Goal: Information Seeking & Learning: Find contact information

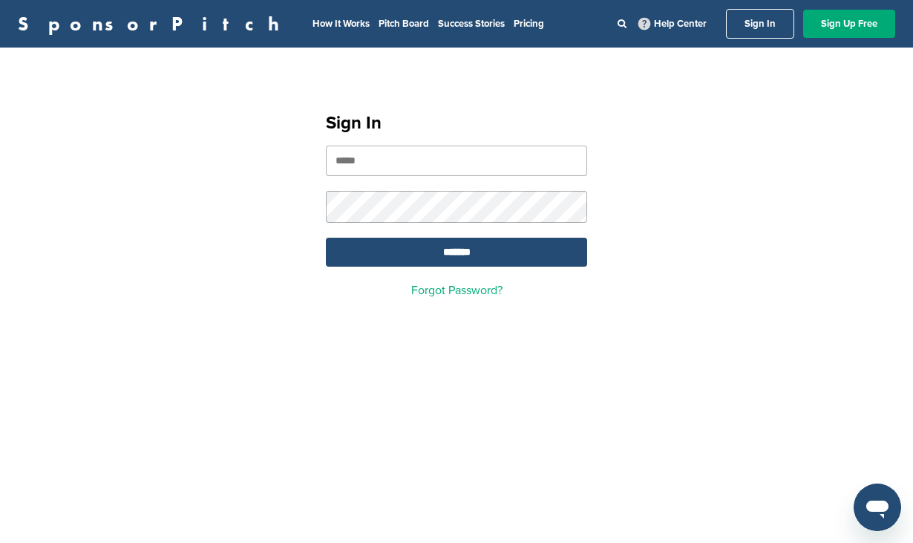
click at [402, 176] on input "email" at bounding box center [456, 161] width 261 height 30
type input "**********"
click at [482, 263] on input "*******" at bounding box center [456, 252] width 261 height 29
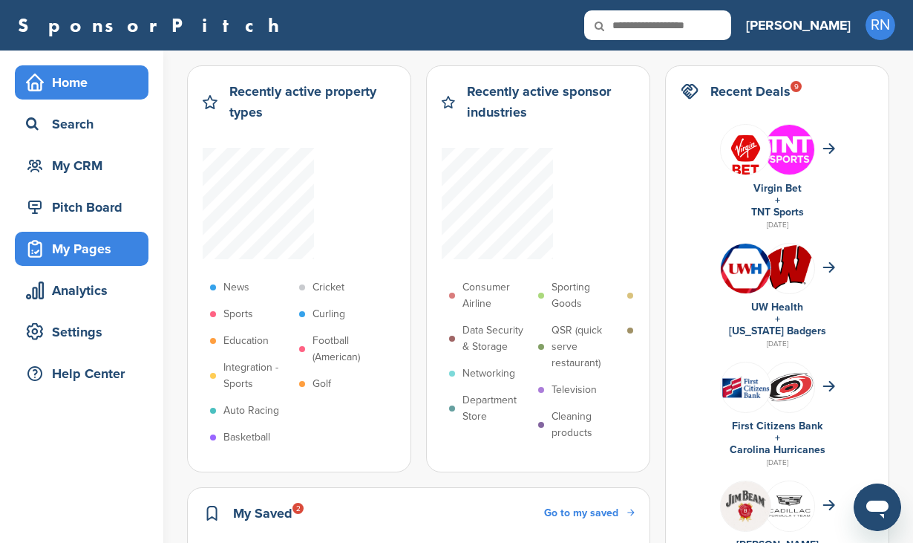
click at [97, 247] on div "My Pages" at bounding box center [85, 248] width 126 height 27
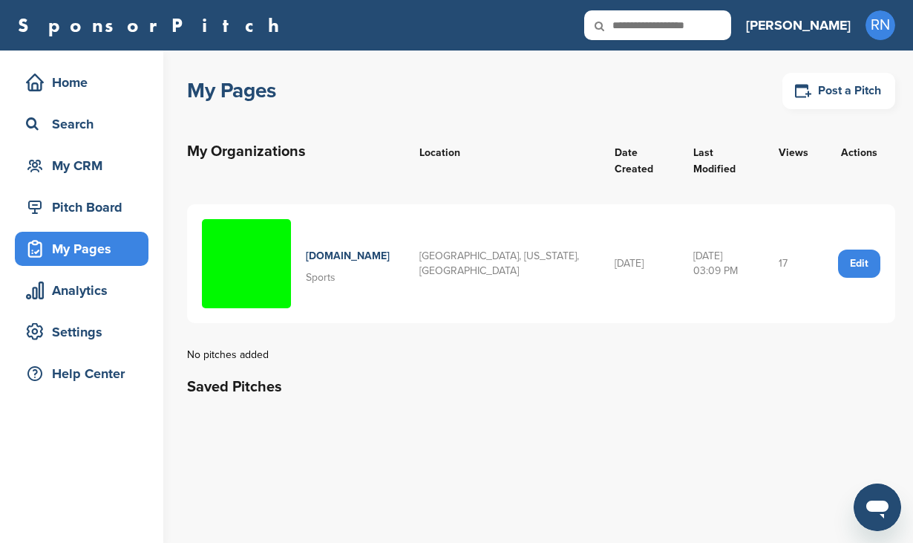
click at [347, 248] on h4 "[DOMAIN_NAME]" at bounding box center [348, 256] width 84 height 16
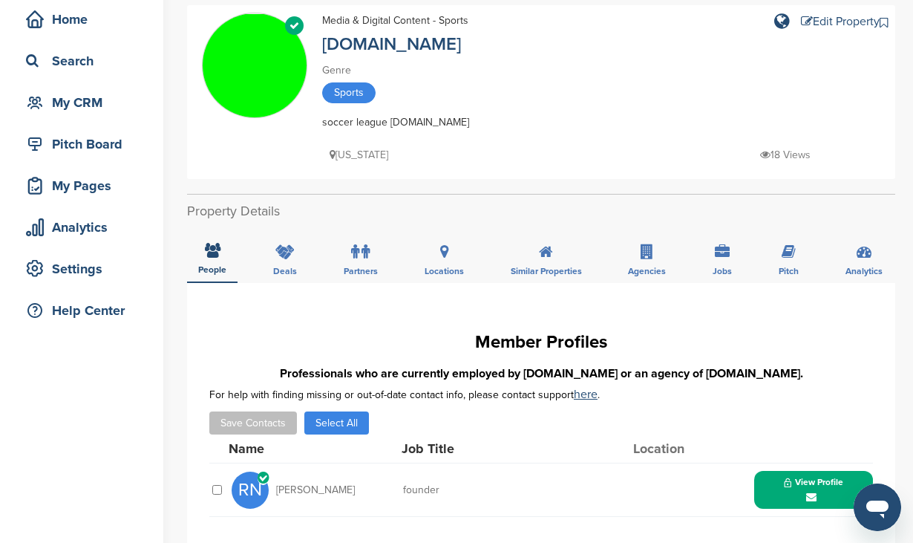
scroll to position [30, 0]
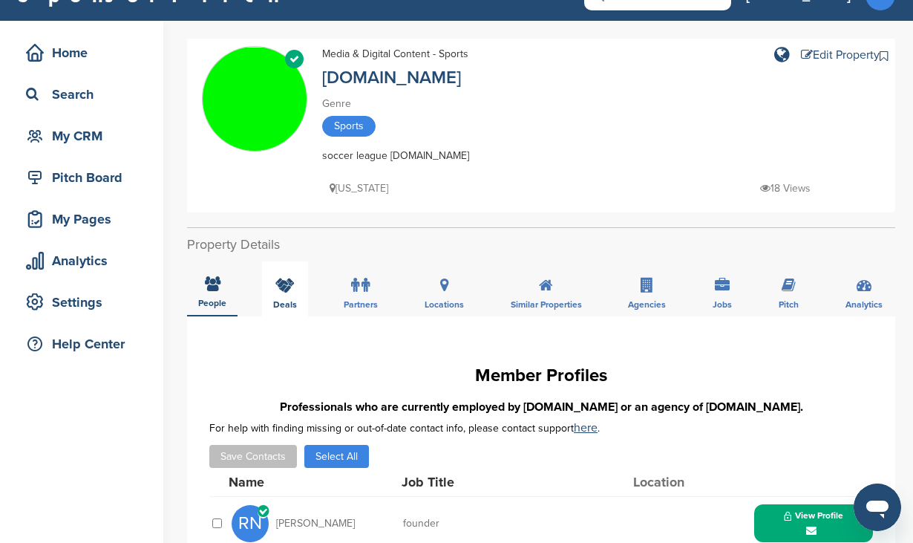
click at [292, 287] on icon at bounding box center [284, 285] width 19 height 15
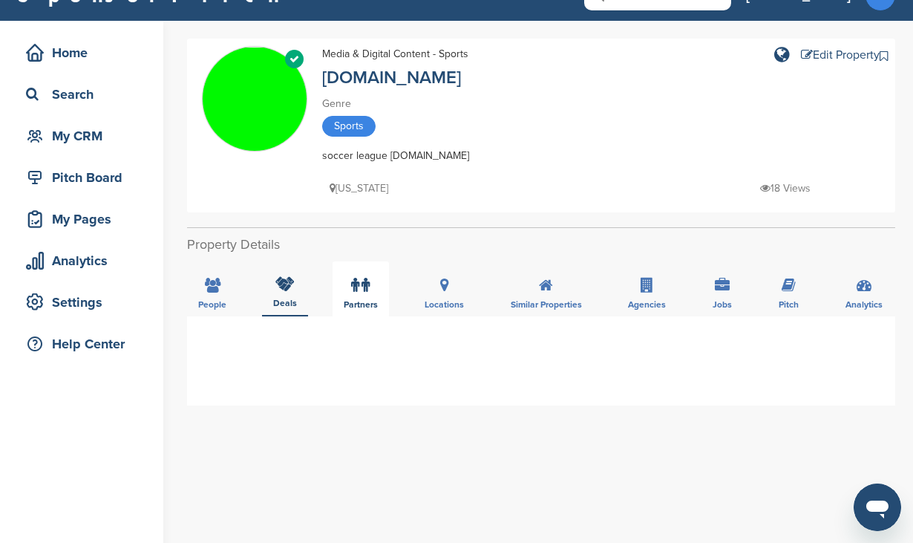
click at [364, 297] on label at bounding box center [360, 285] width 19 height 30
click at [437, 297] on div "Locations" at bounding box center [445, 288] width 62 height 55
click at [541, 294] on div "Similar Properties" at bounding box center [547, 288] width 94 height 55
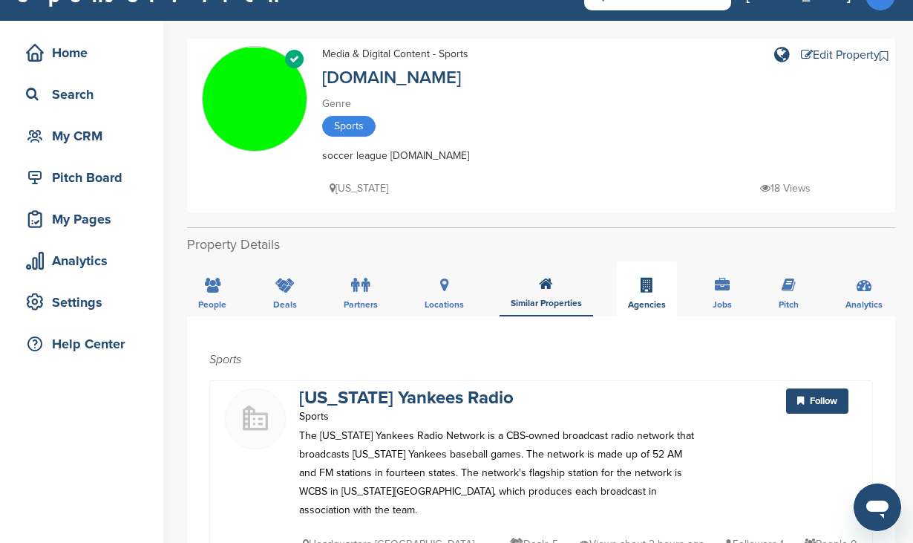
click at [643, 290] on icon at bounding box center [647, 285] width 13 height 15
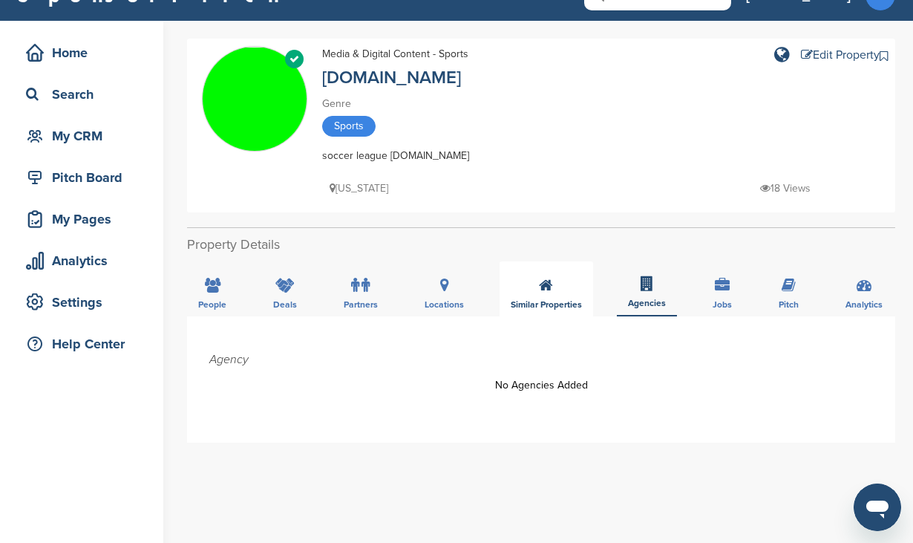
click at [555, 291] on div "Similar Properties" at bounding box center [547, 288] width 94 height 55
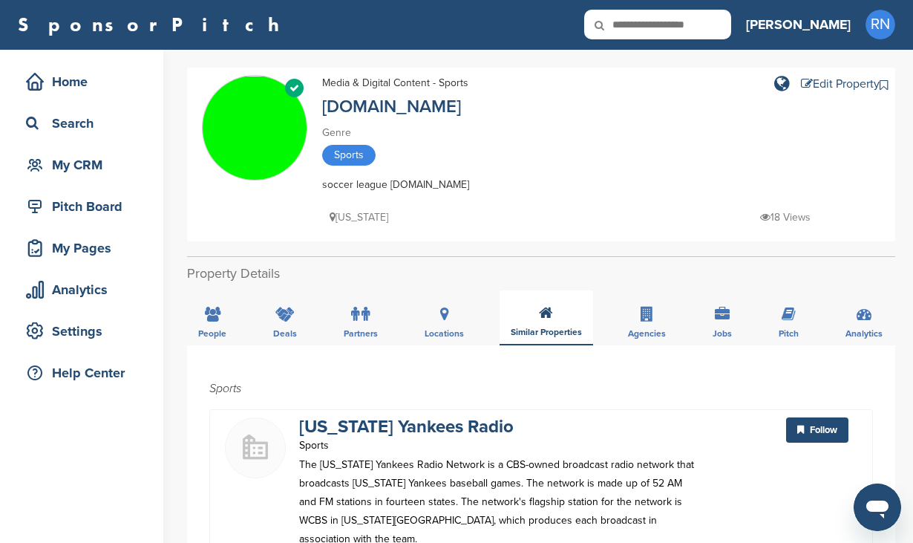
scroll to position [0, 0]
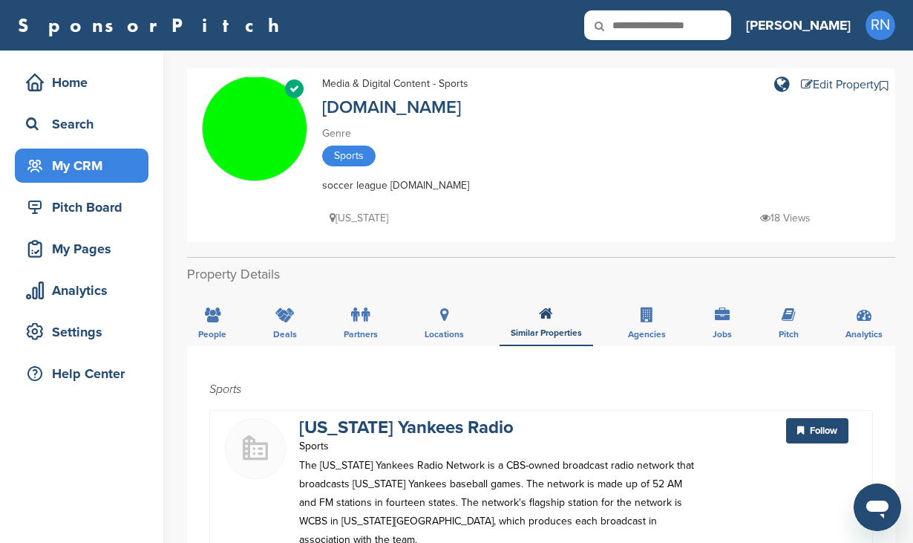
click at [87, 166] on div "My CRM" at bounding box center [85, 165] width 126 height 27
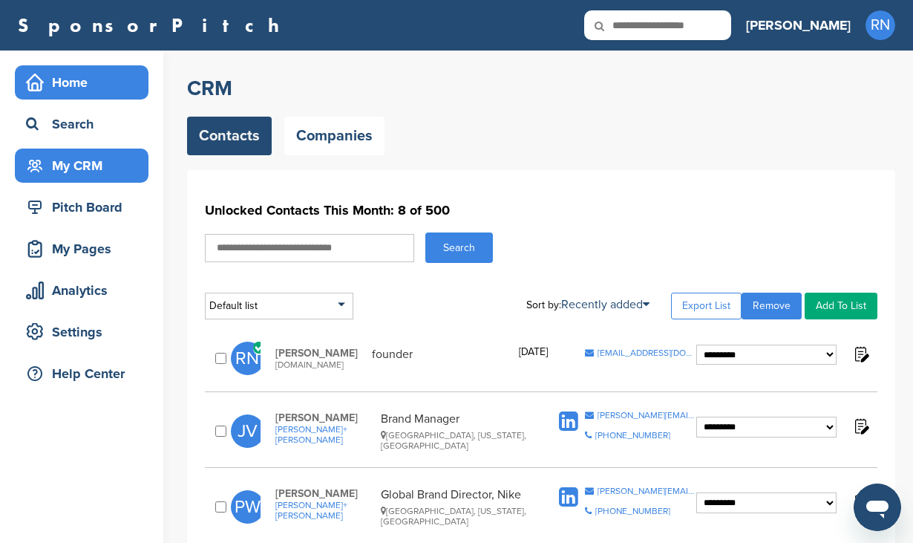
click at [87, 85] on div "Home" at bounding box center [85, 82] width 126 height 27
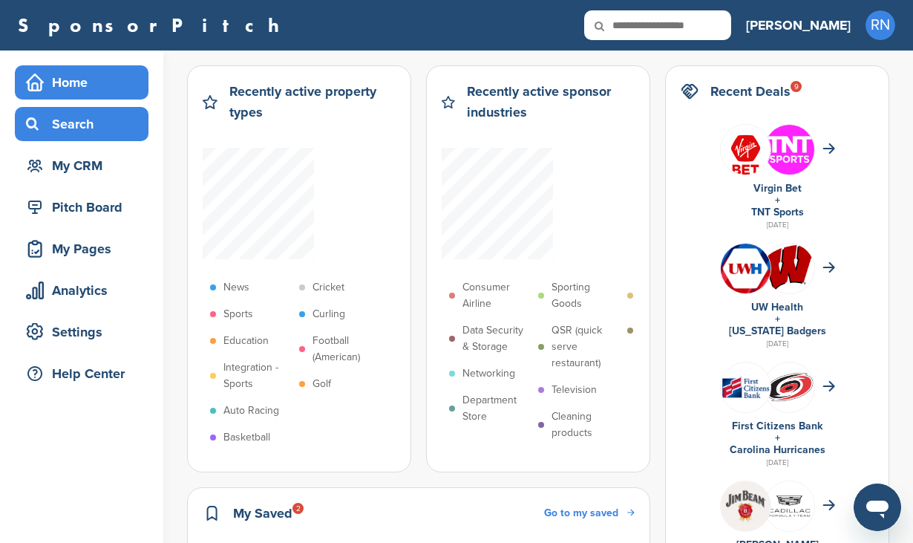
click at [82, 117] on div "Search" at bounding box center [85, 124] width 126 height 27
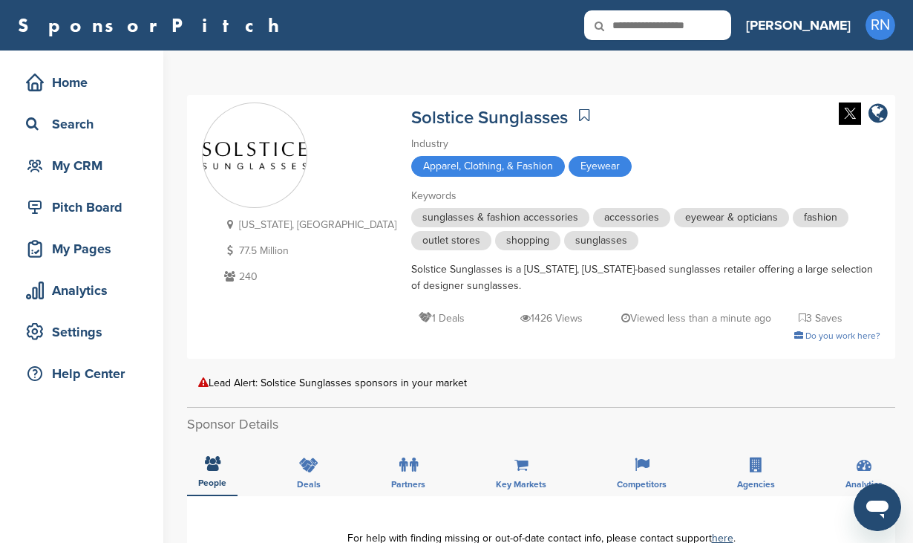
click at [610, 144] on div "Industry" at bounding box center [645, 144] width 469 height 16
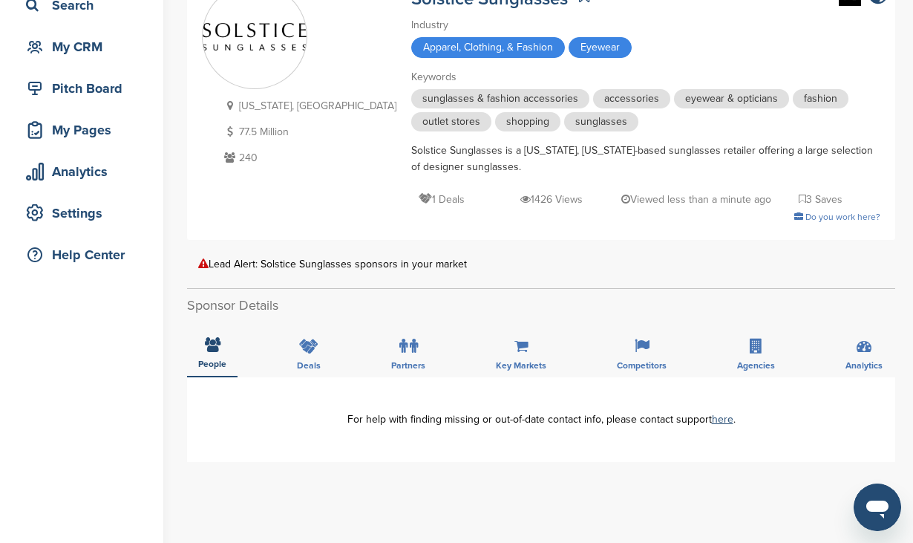
scroll to position [89, 0]
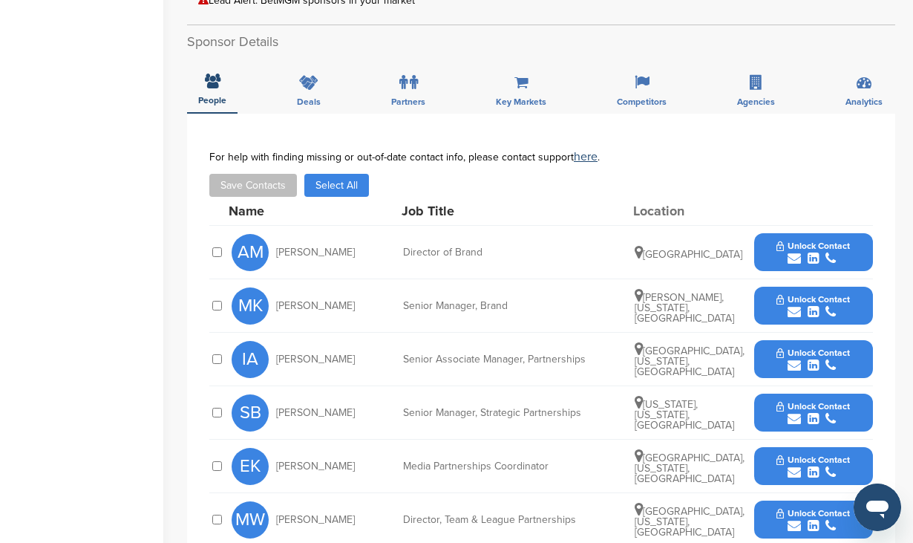
scroll to position [445, 0]
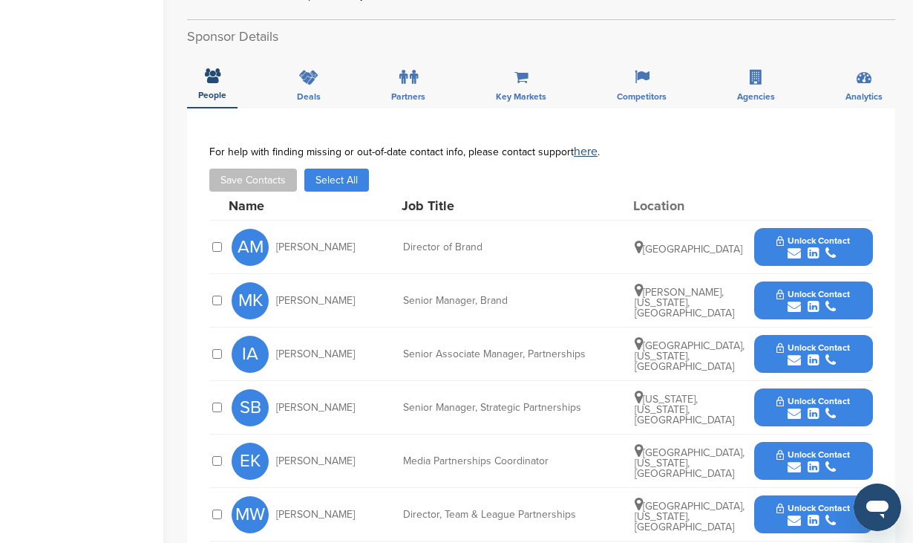
click at [778, 235] on span "Unlock Contact" at bounding box center [813, 240] width 73 height 10
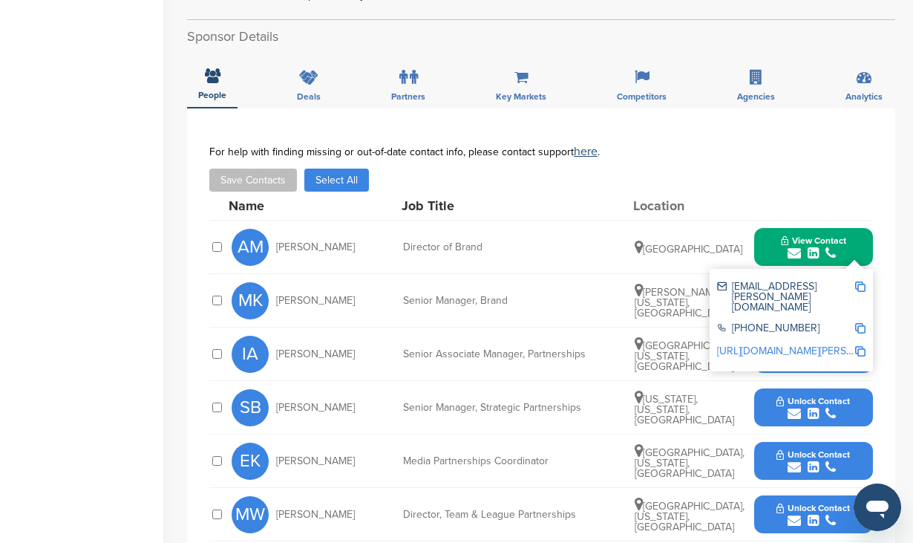
click at [864, 281] on img at bounding box center [860, 286] width 10 height 10
click at [654, 114] on div "**********" at bounding box center [541, 348] width 708 height 481
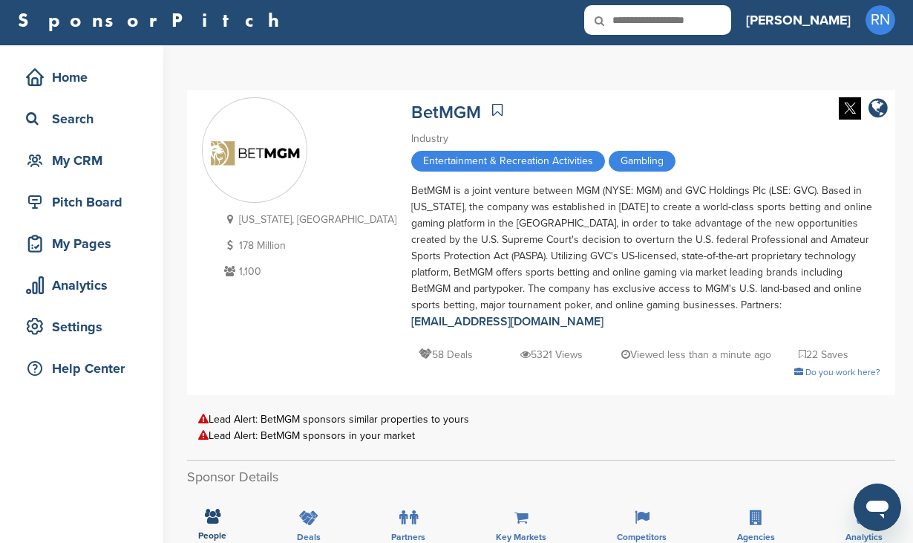
scroll to position [0, 0]
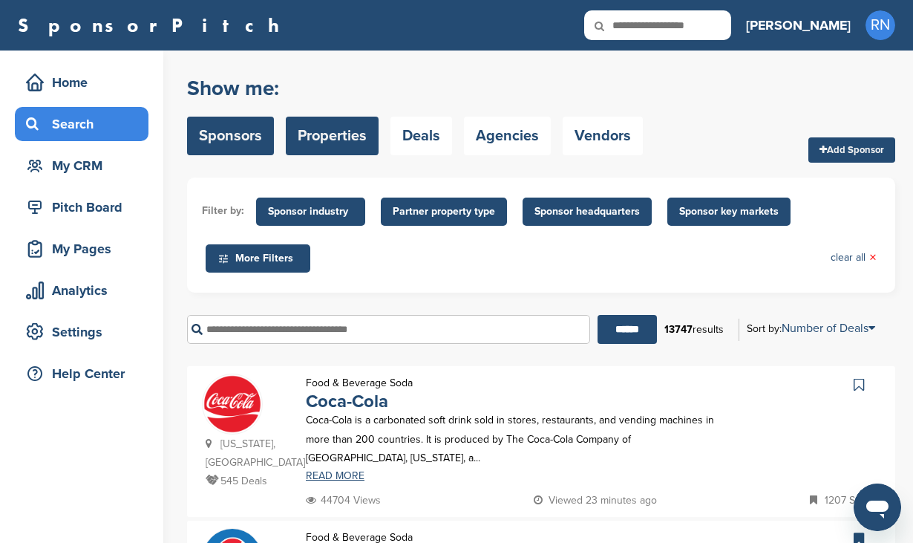
click at [339, 138] on link "Properties" at bounding box center [332, 136] width 93 height 39
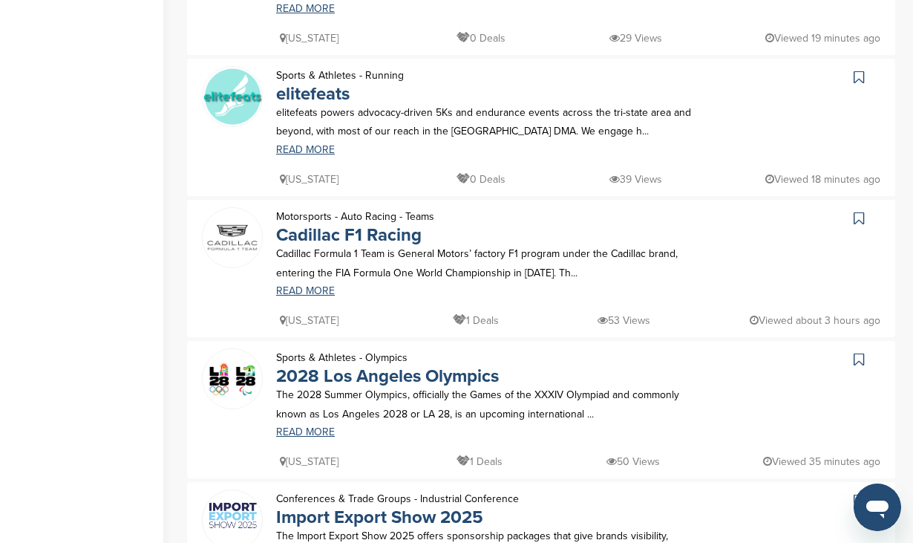
scroll to position [980, 0]
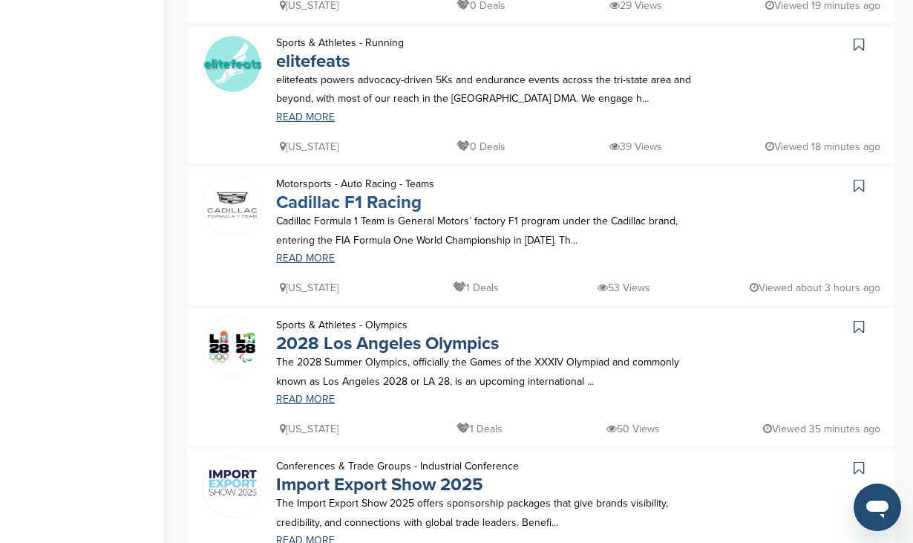
click at [350, 200] on link "Cadillac F1 Racing" at bounding box center [349, 203] width 146 height 22
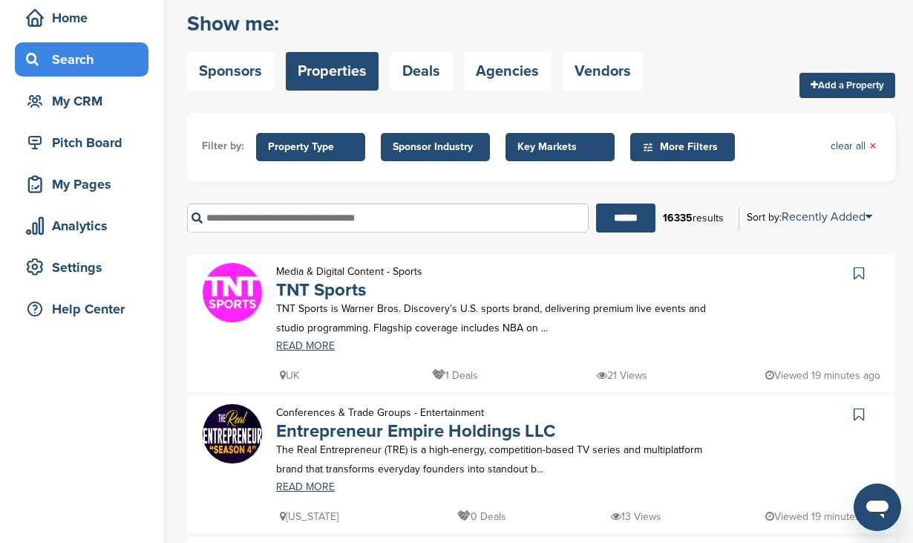
scroll to position [30, 0]
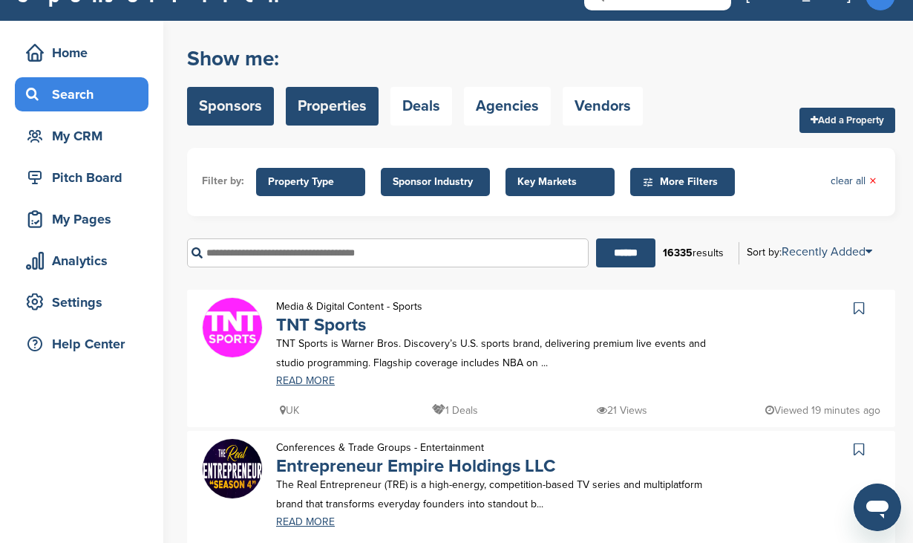
click at [235, 114] on link "Sponsors" at bounding box center [230, 106] width 87 height 39
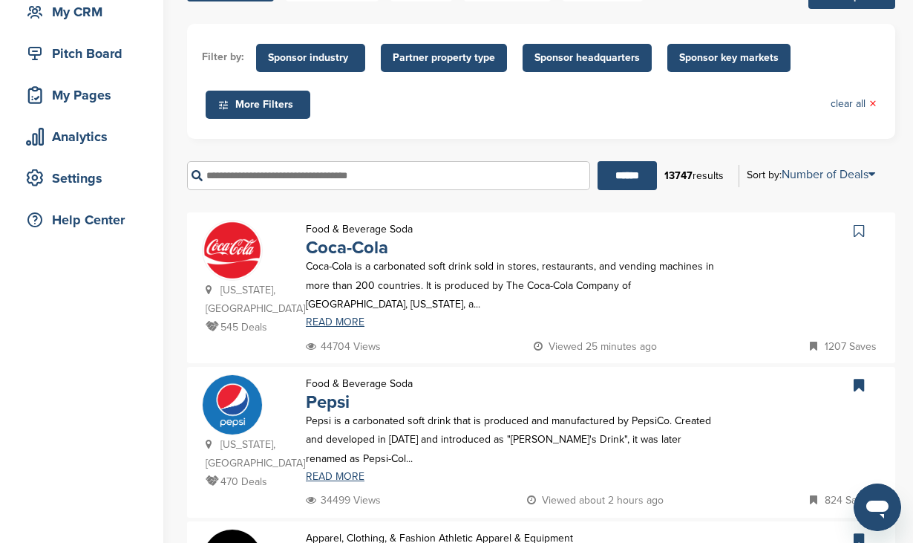
scroll to position [148, 0]
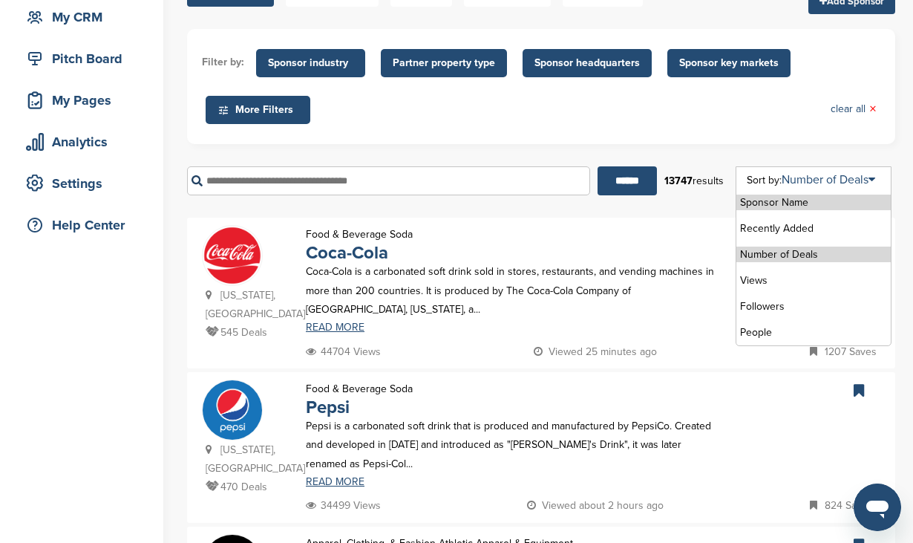
click at [831, 257] on li "Number of Deals" at bounding box center [813, 254] width 154 height 16
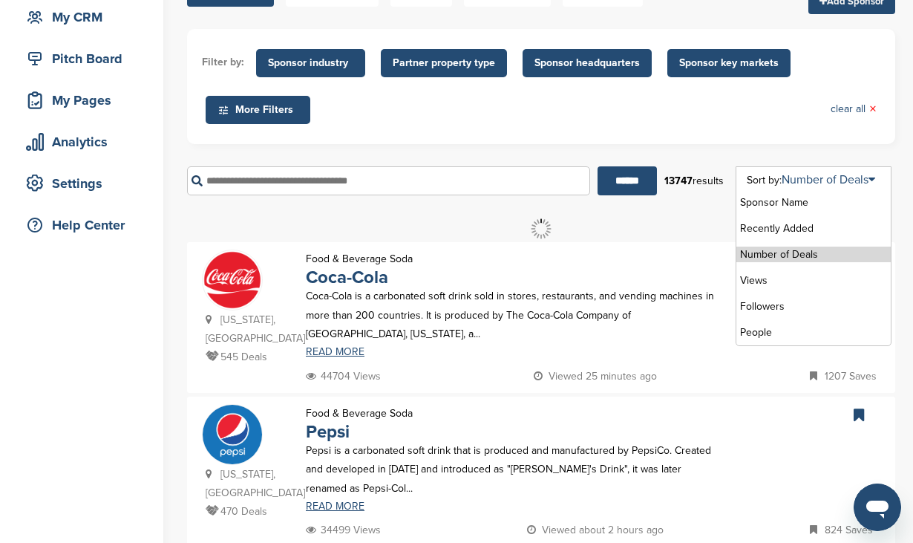
scroll to position [0, 0]
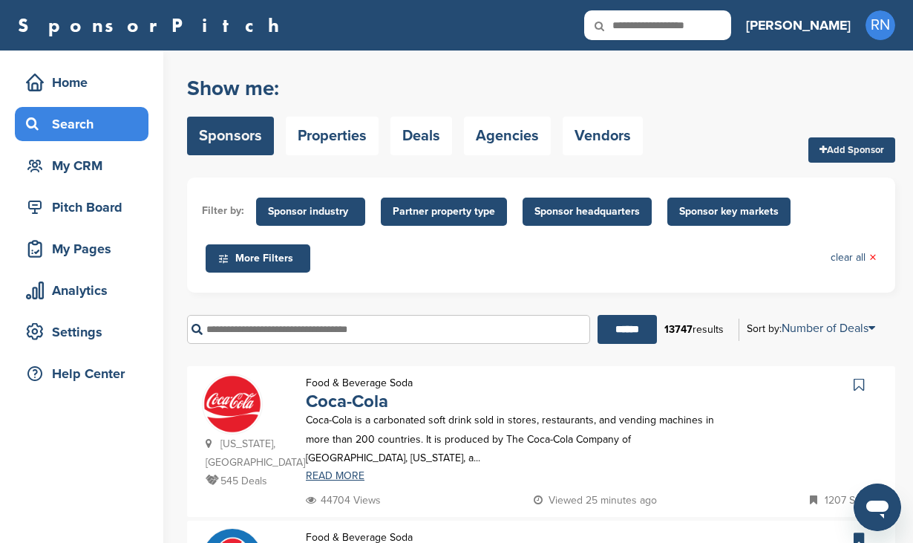
click at [716, 276] on ul "Filter by: Sponsor industry Sponsor Industry × Apparel, Clothing, & Fashion Acc…" at bounding box center [541, 234] width 679 height 85
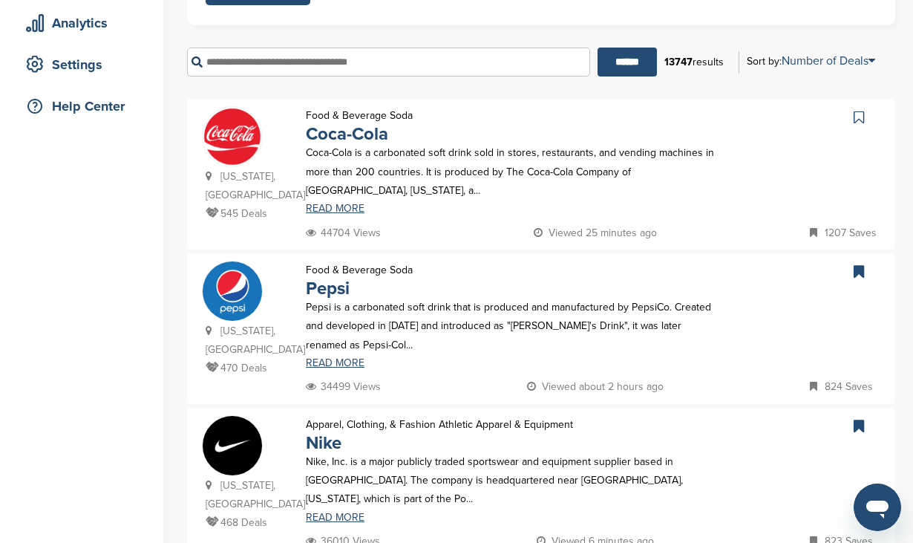
scroll to position [238, 0]
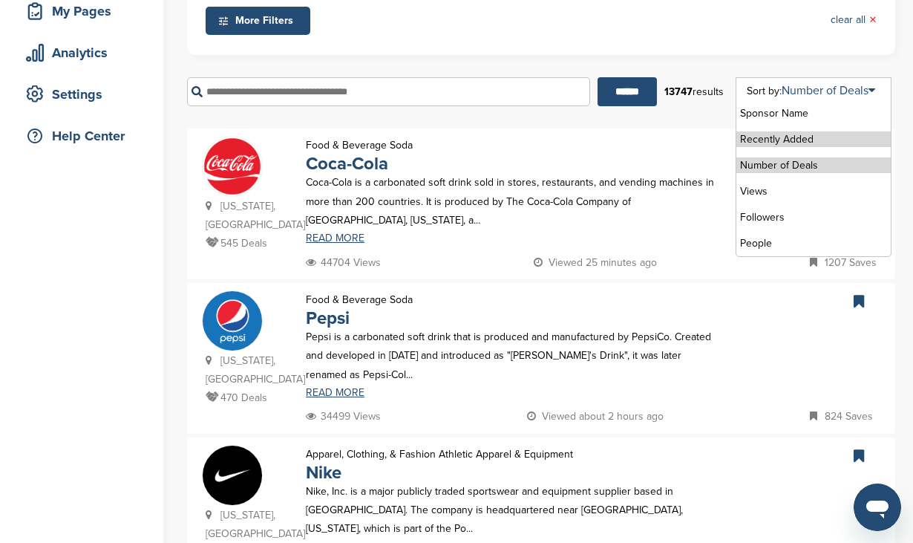
click at [817, 140] on li "Recently Added" at bounding box center [813, 139] width 154 height 16
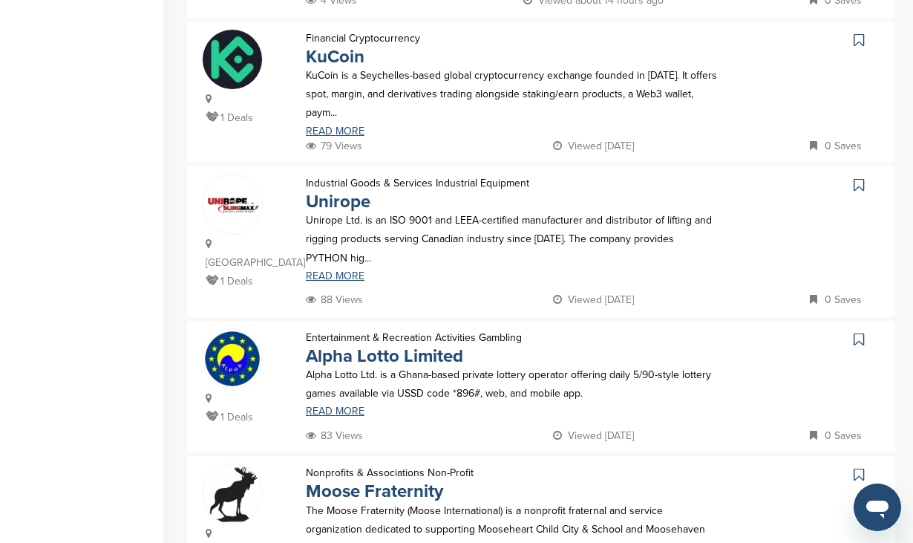
scroll to position [624, 0]
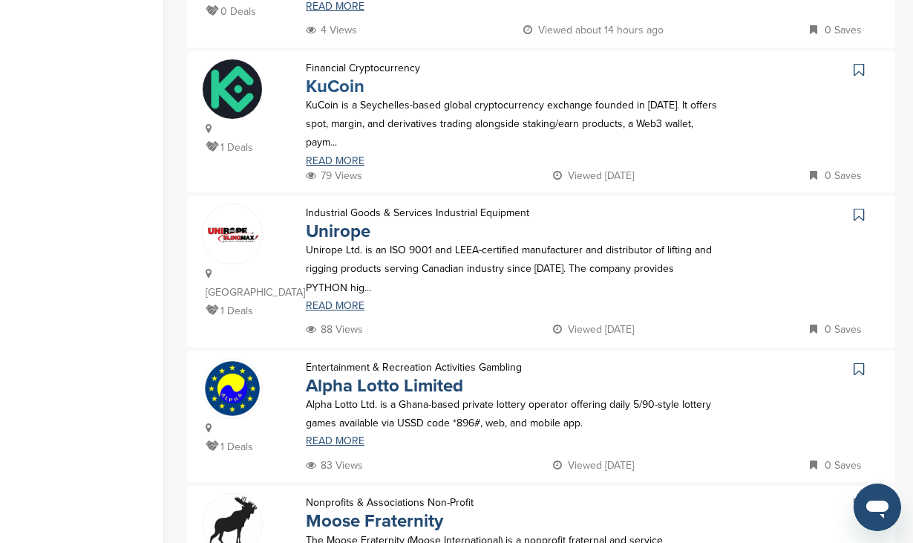
click at [349, 76] on link "KuCoin" at bounding box center [335, 87] width 59 height 22
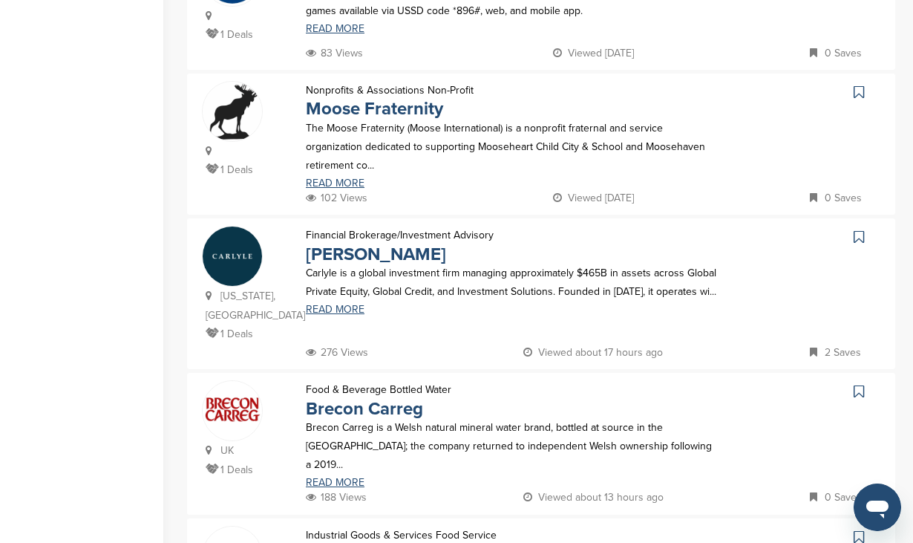
scroll to position [1069, 0]
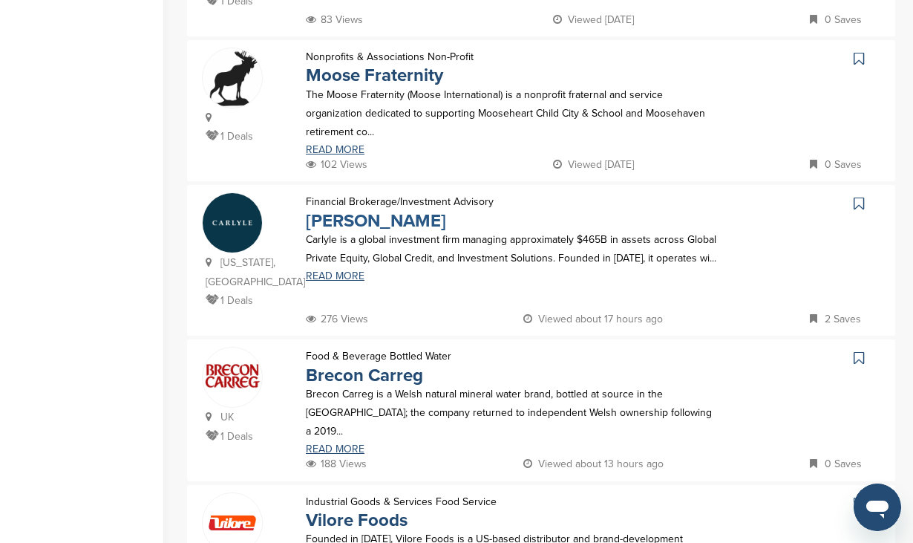
click at [339, 210] on link "Carlyle" at bounding box center [376, 221] width 140 height 22
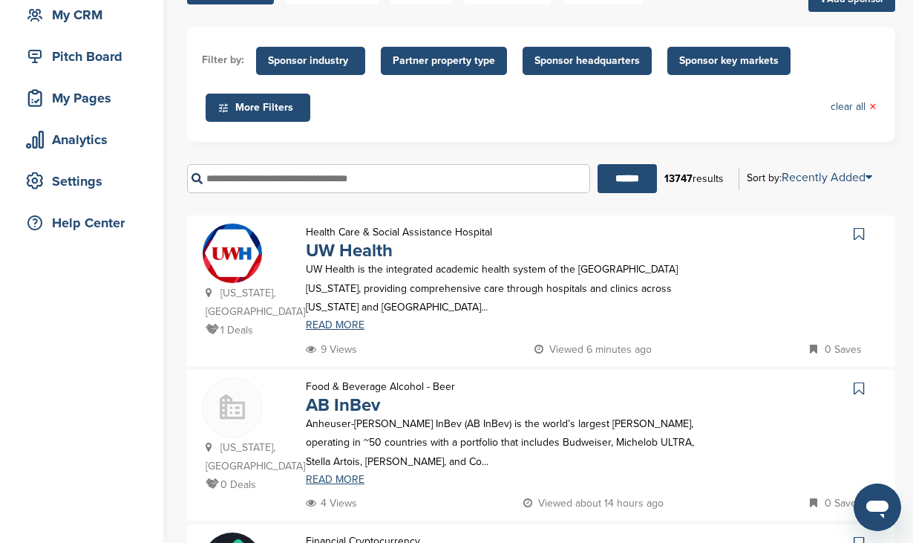
scroll to position [119, 0]
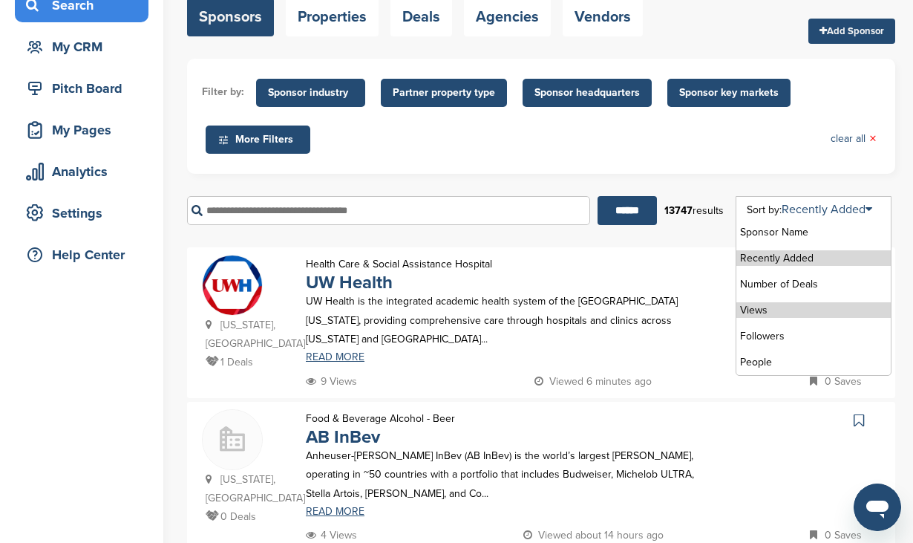
click at [797, 309] on li "Views" at bounding box center [813, 310] width 154 height 16
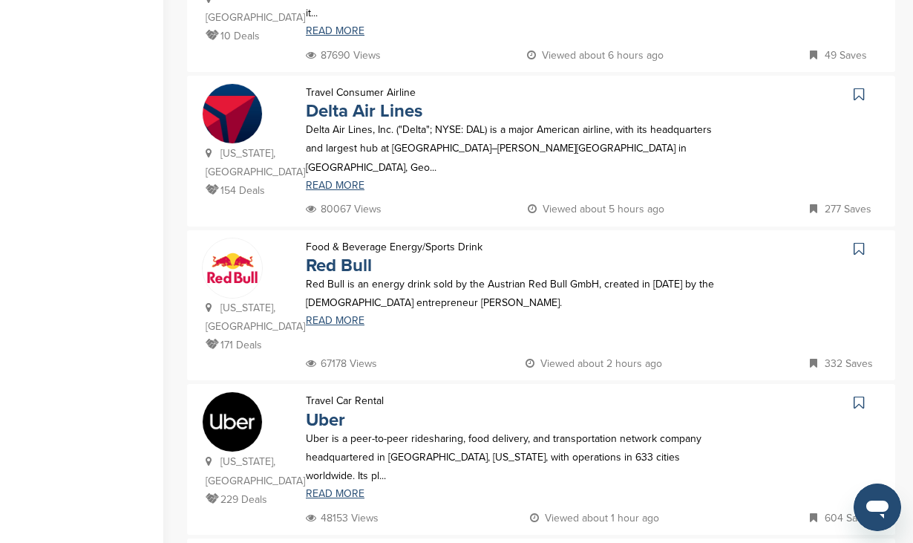
scroll to position [445, 0]
click at [344, 254] on link "Red Bull" at bounding box center [339, 265] width 66 height 22
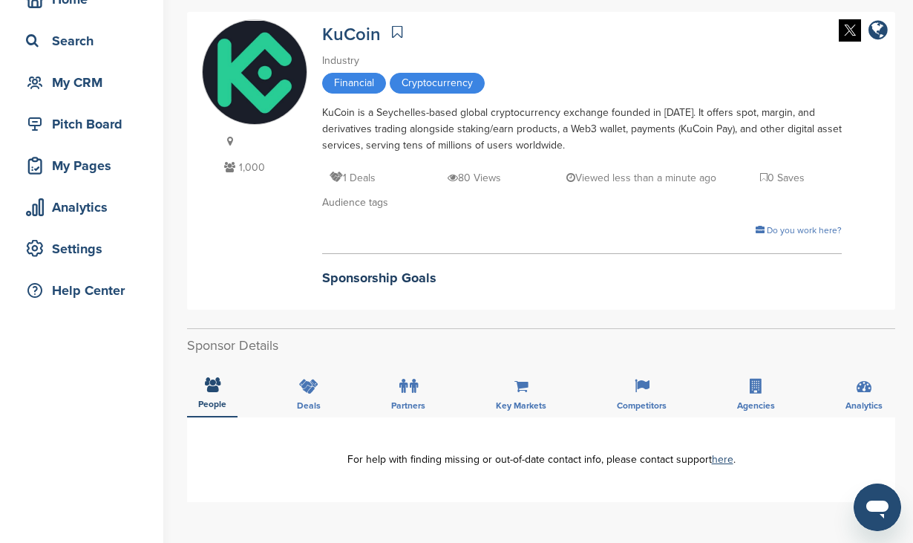
scroll to position [119, 0]
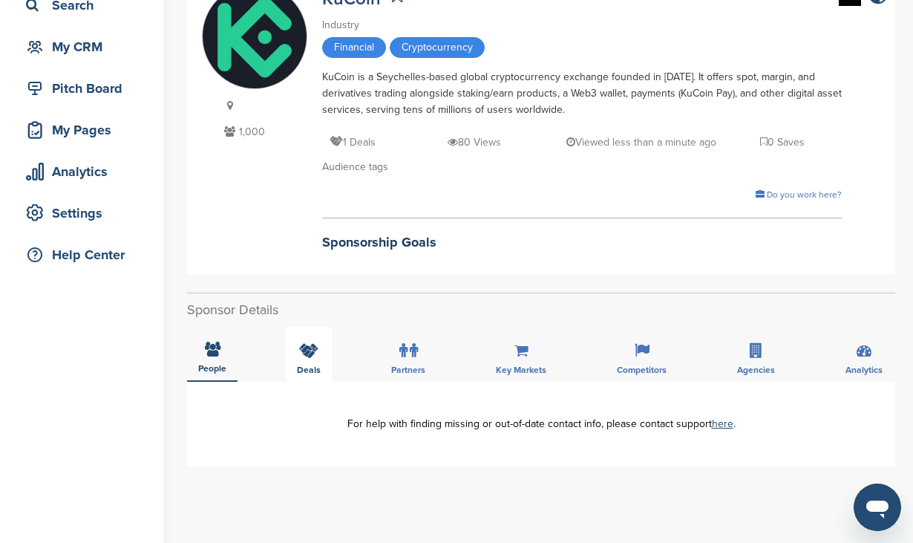
click at [305, 356] on icon at bounding box center [308, 350] width 19 height 15
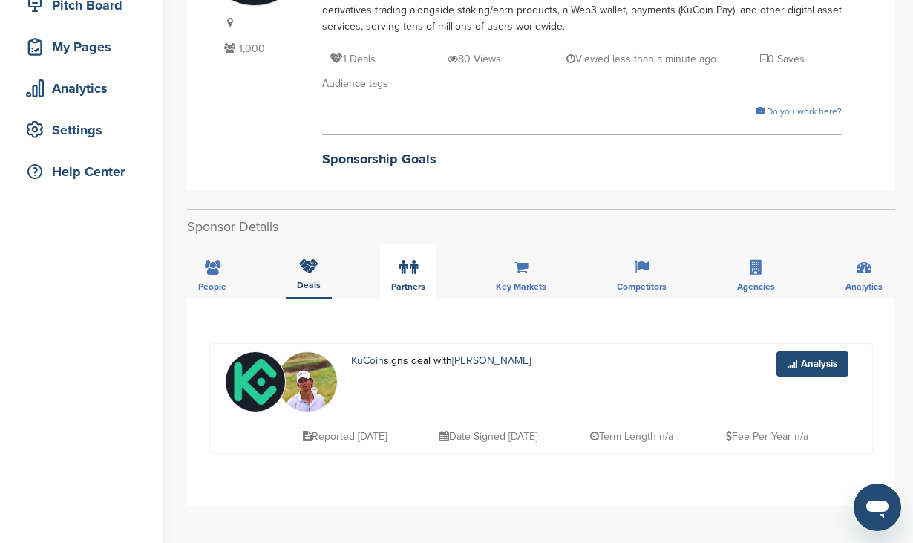
scroll to position [208, 0]
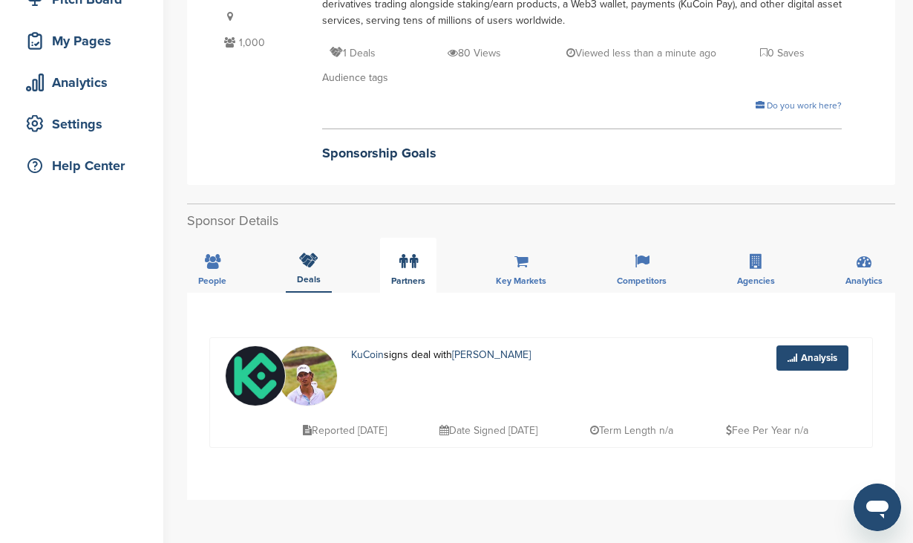
click at [411, 260] on icon at bounding box center [414, 261] width 8 height 15
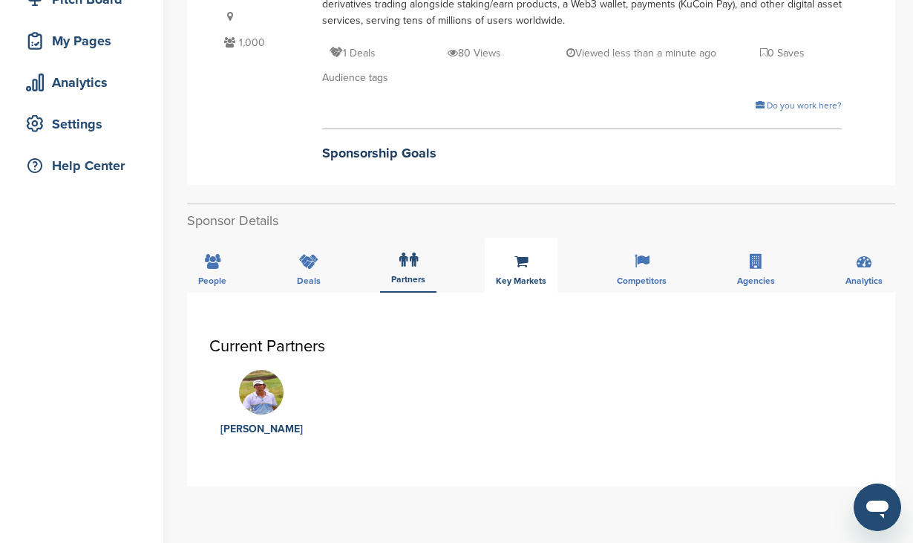
click at [517, 267] on icon at bounding box center [521, 261] width 14 height 15
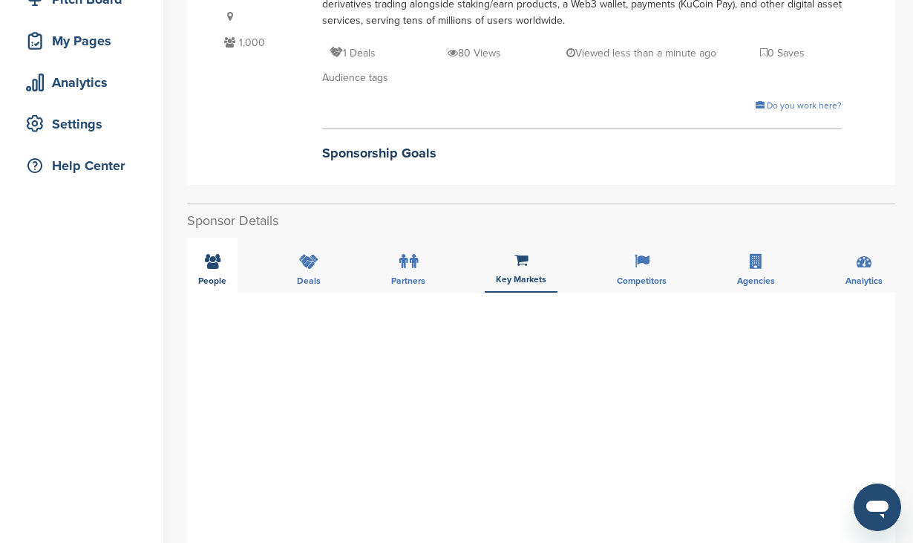
click at [199, 270] on div "People" at bounding box center [212, 265] width 50 height 55
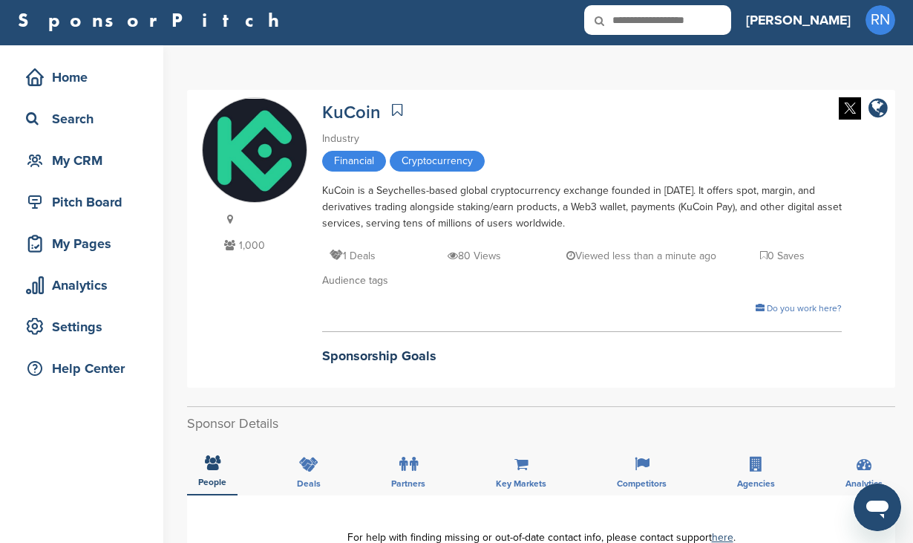
scroll to position [0, 0]
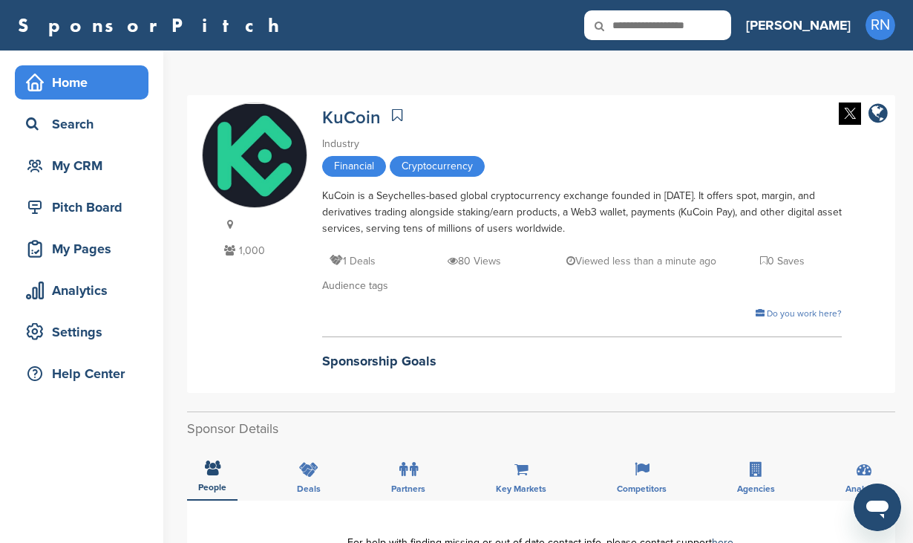
click at [70, 92] on div "Home" at bounding box center [85, 82] width 126 height 27
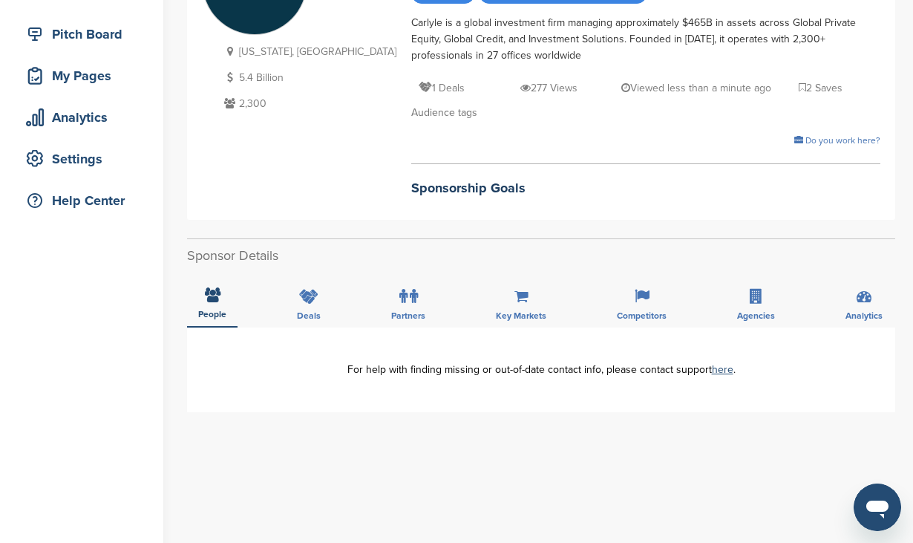
scroll to position [178, 0]
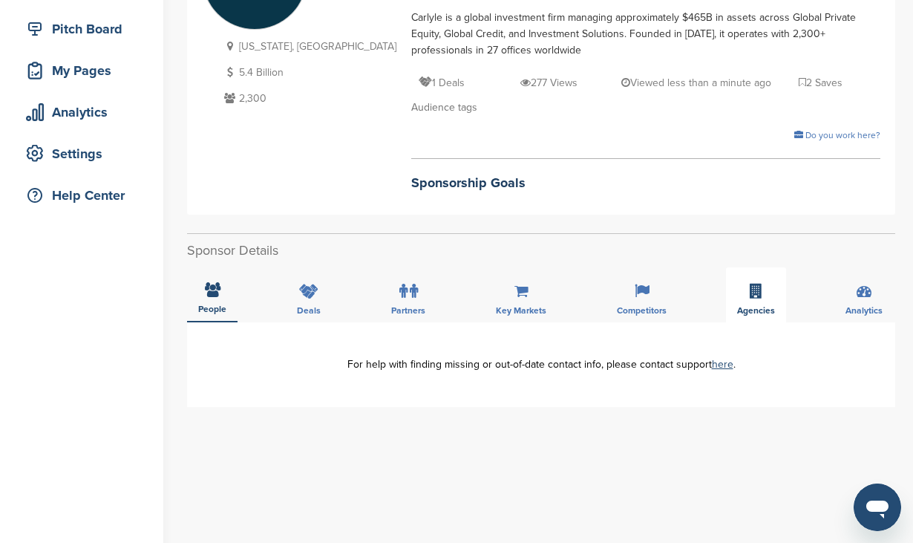
click at [765, 269] on div "Agencies" at bounding box center [756, 294] width 60 height 55
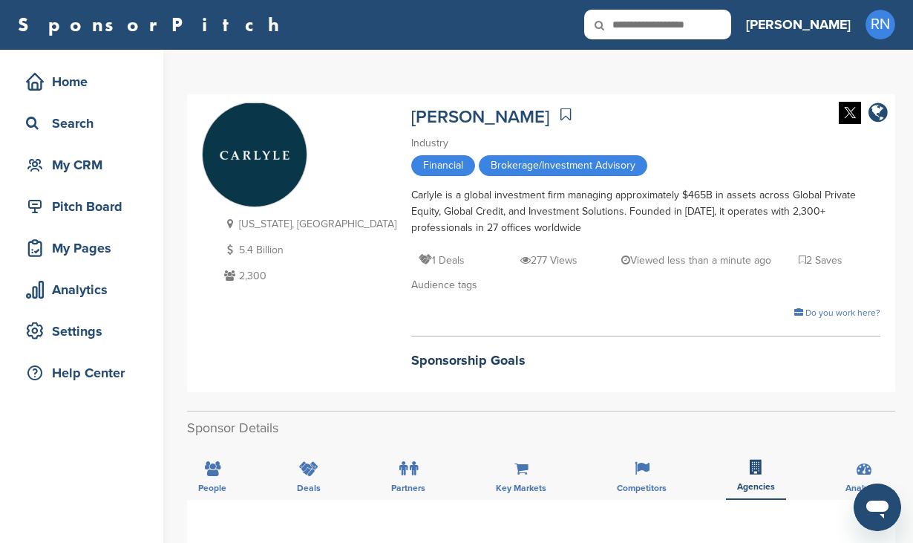
scroll to position [0, 0]
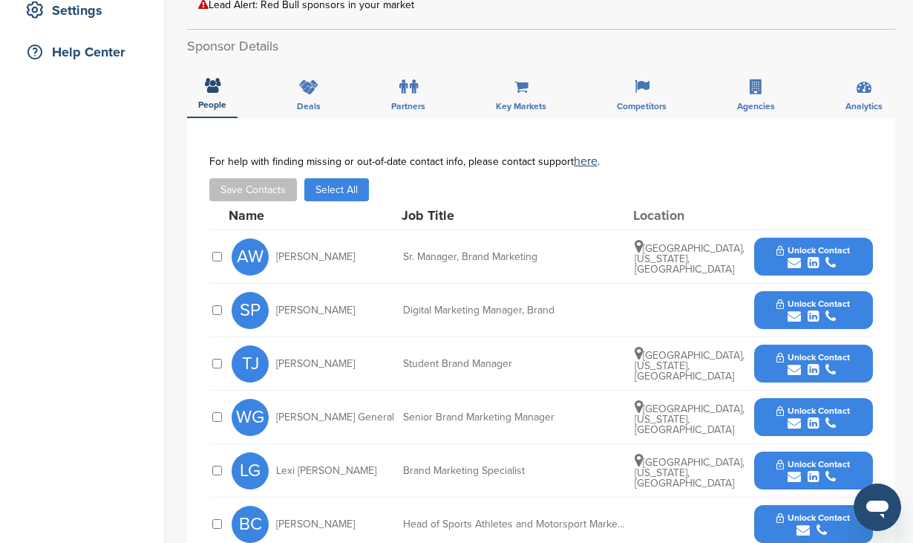
scroll to position [327, 0]
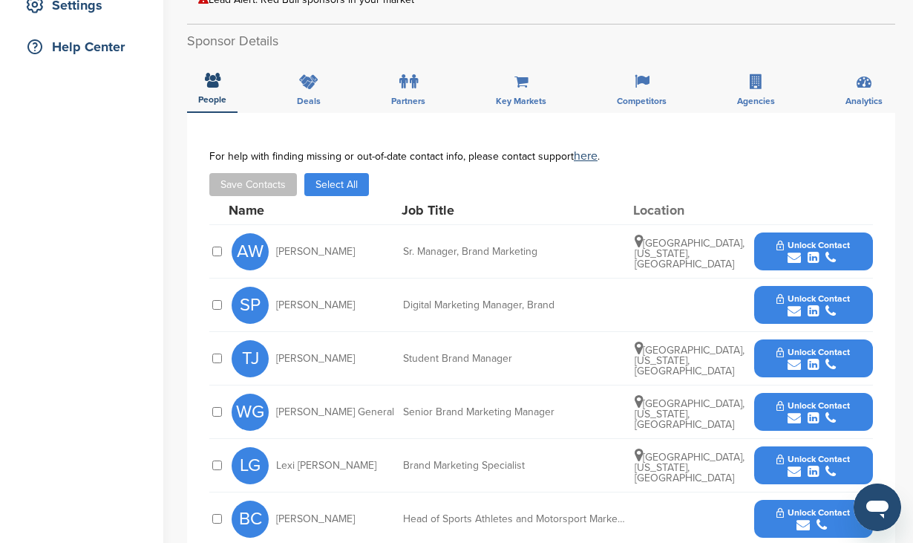
click at [779, 247] on span "Unlock Contact" at bounding box center [813, 245] width 73 height 10
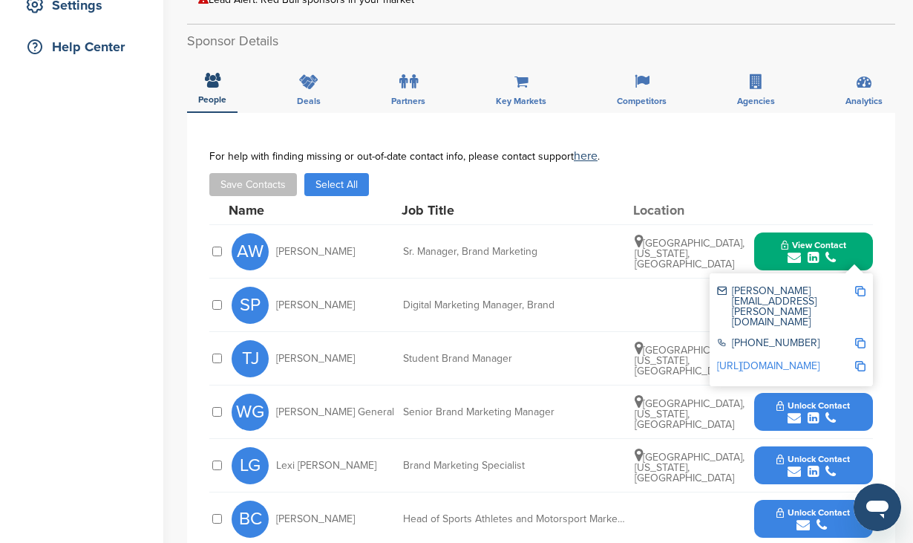
click at [860, 292] on img at bounding box center [860, 291] width 10 height 10
click at [430, 134] on div "**********" at bounding box center [541, 460] width 708 height 695
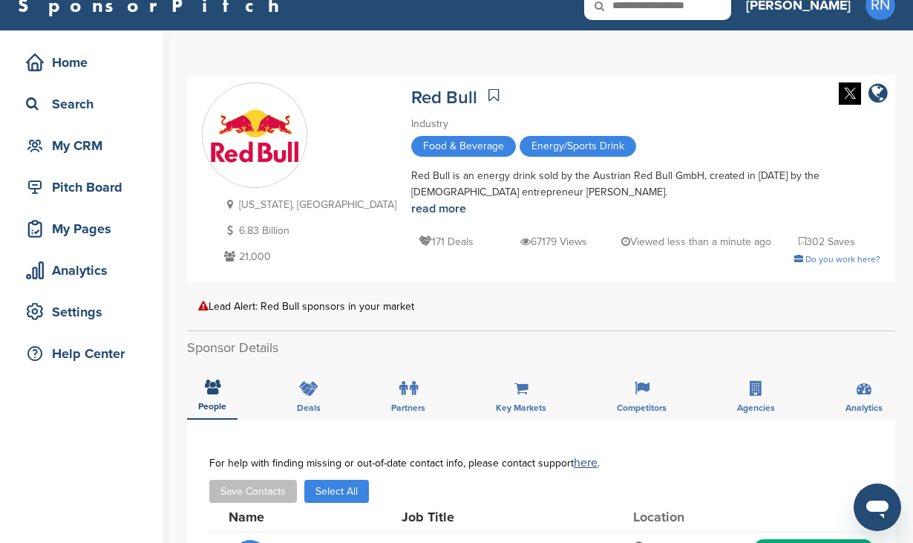
scroll to position [30, 0]
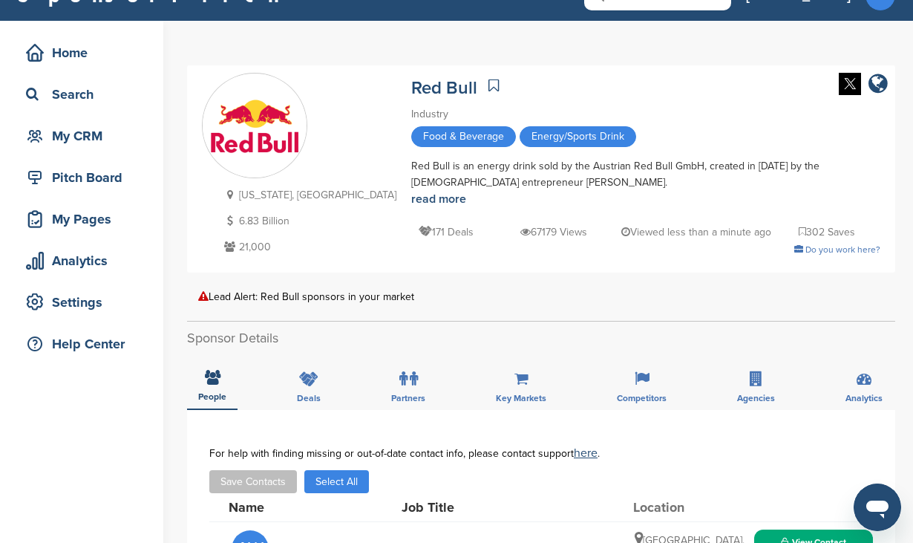
click at [207, 295] on icon at bounding box center [203, 296] width 10 height 10
click at [230, 295] on div "Lead Alert: Red Bull sponsors in your market" at bounding box center [541, 296] width 686 height 11
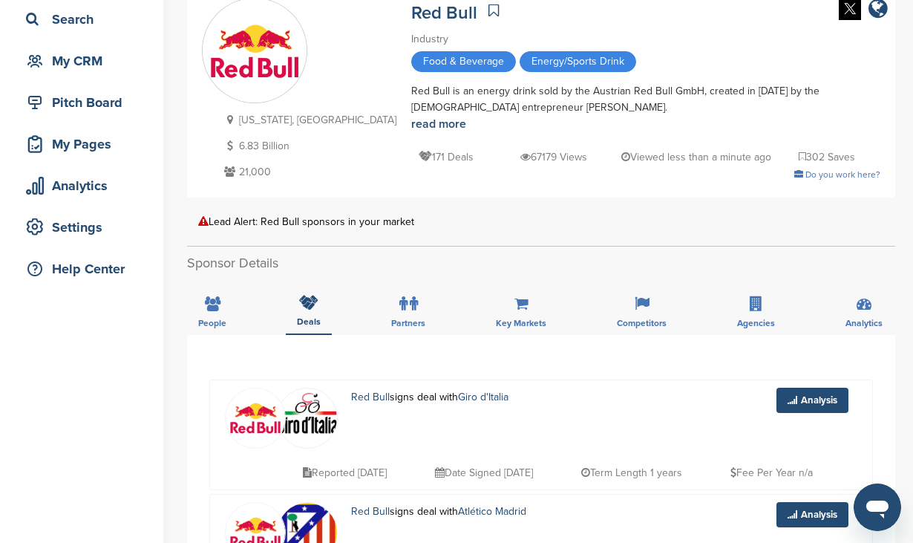
scroll to position [89, 0]
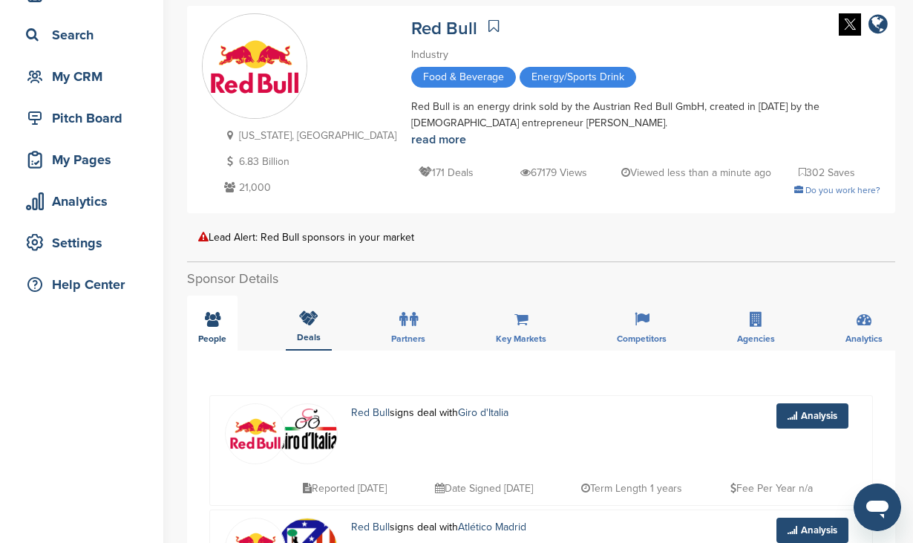
click at [206, 325] on icon at bounding box center [213, 319] width 16 height 15
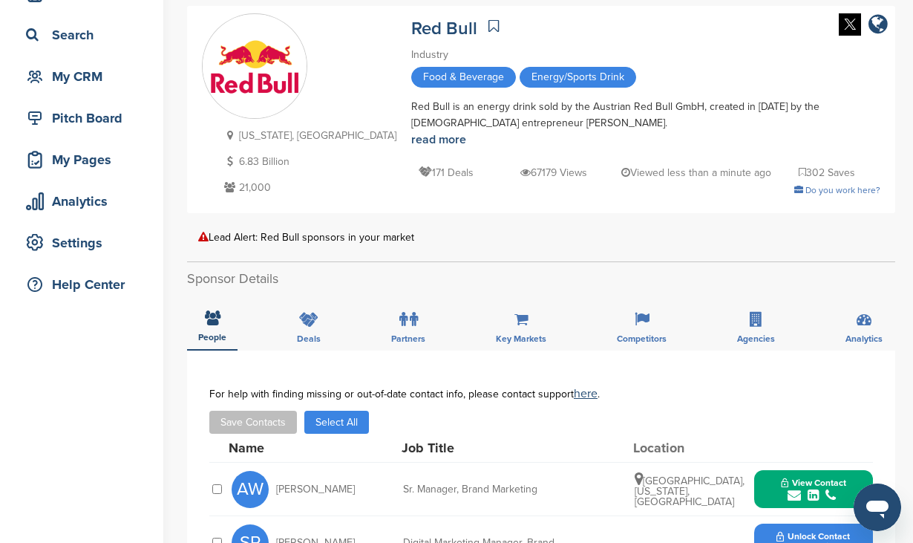
click at [453, 269] on h2 "Sponsor Details" at bounding box center [541, 279] width 708 height 20
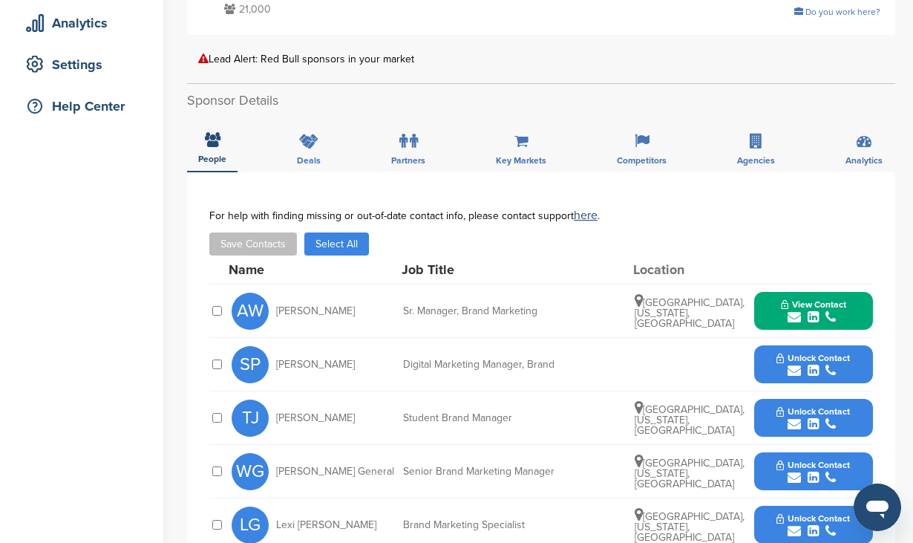
scroll to position [297, 0]
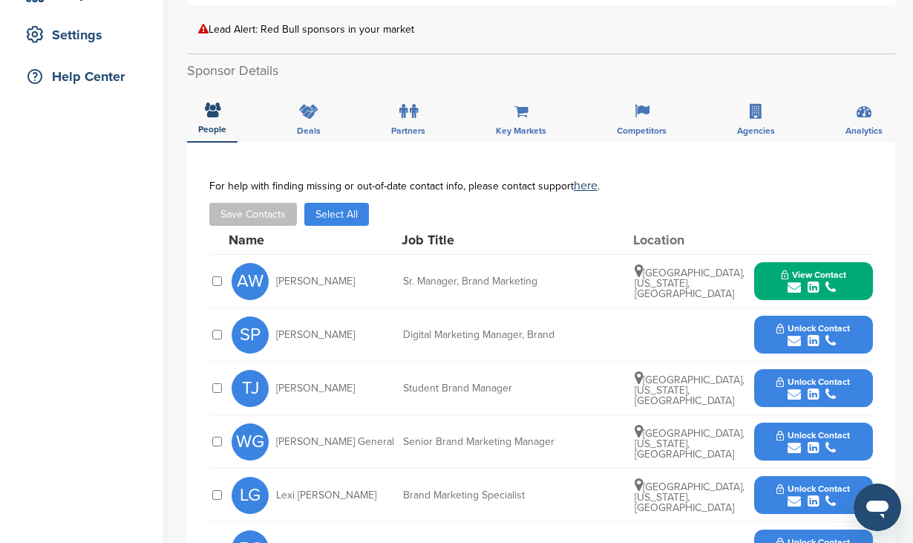
click at [775, 275] on button "View Contact" at bounding box center [813, 281] width 101 height 45
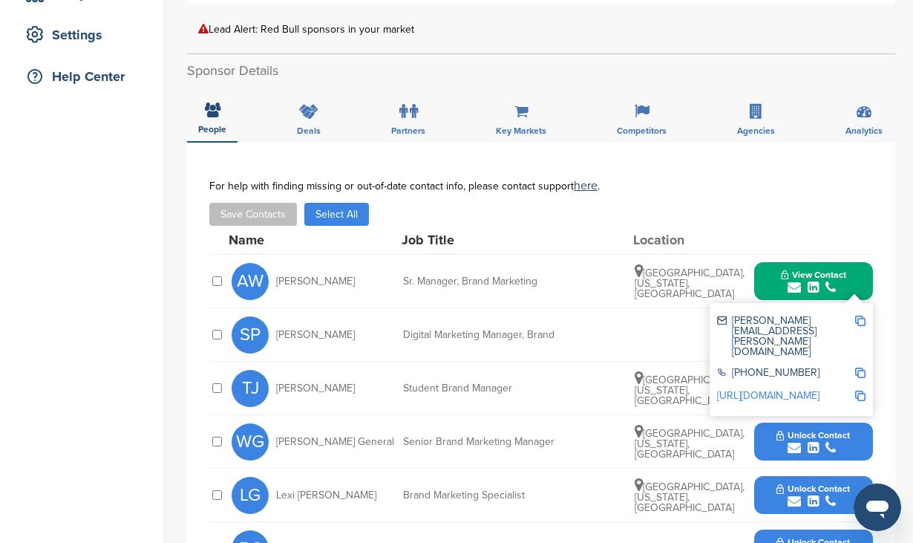
click at [638, 335] on div "SP Sarah Peck Digital Marketing Manager, Brand Unlock Contact" at bounding box center [552, 334] width 641 height 53
drag, startPoint x: 731, startPoint y: 323, endPoint x: 857, endPoint y: 326, distance: 125.5
click at [857, 326] on div "amanda.wozniak@redbull.com" at bounding box center [791, 336] width 148 height 52
click at [623, 333] on div "Digital Marketing Manager, Brand" at bounding box center [514, 335] width 223 height 10
click at [756, 223] on div "Save Contacts Select All" at bounding box center [541, 214] width 664 height 23
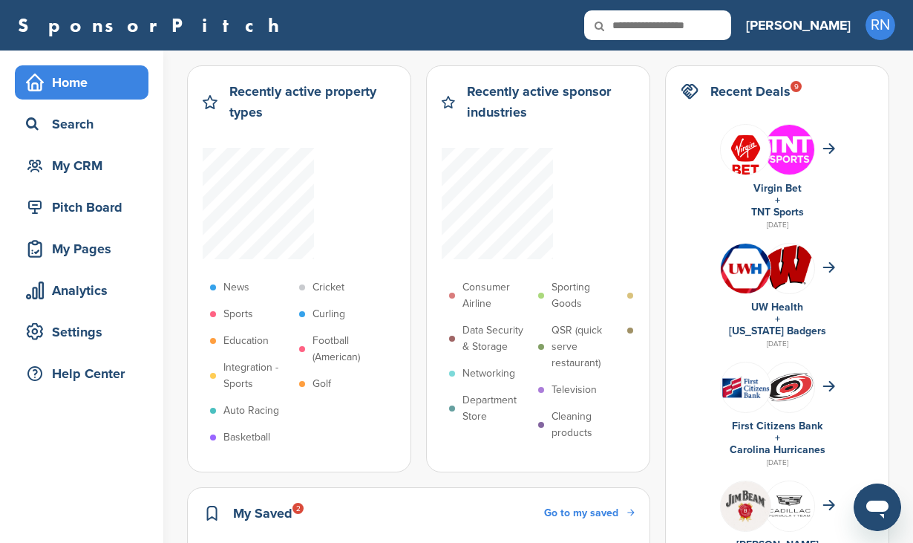
click at [97, 123] on div "Search" at bounding box center [85, 124] width 126 height 27
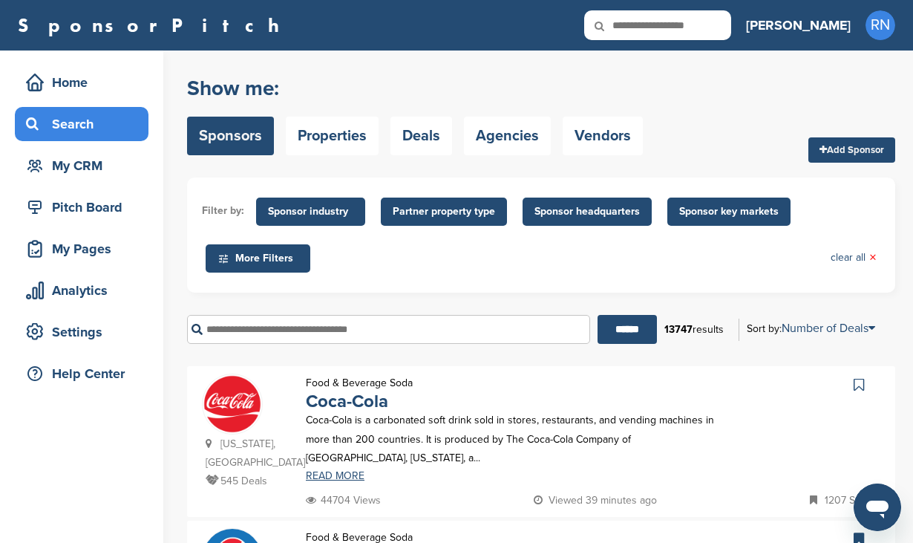
click at [710, 22] on input "text" at bounding box center [657, 25] width 147 height 30
type input "*******"
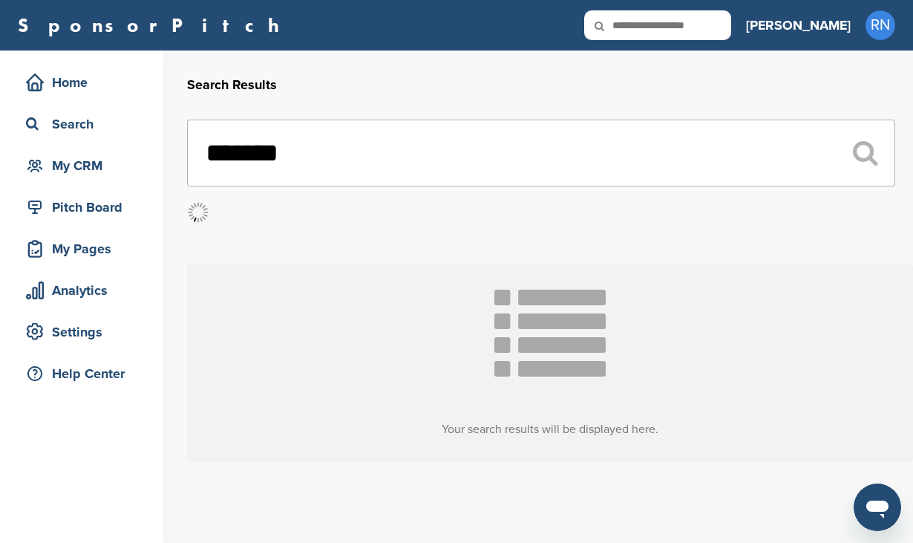
click at [731, 30] on input "text" at bounding box center [657, 25] width 147 height 30
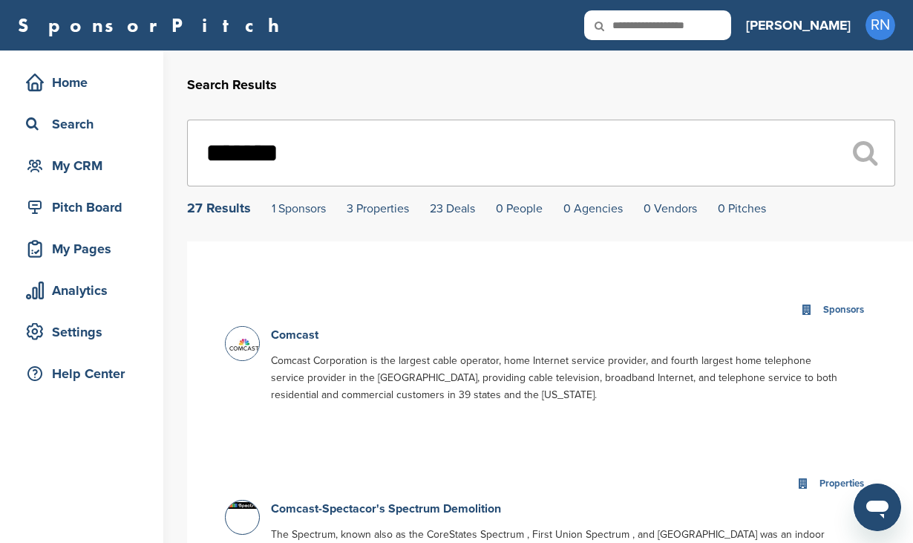
click at [390, 325] on div "Sponsors" at bounding box center [550, 310] width 650 height 32
click at [313, 338] on link "Comcast" at bounding box center [295, 334] width 48 height 15
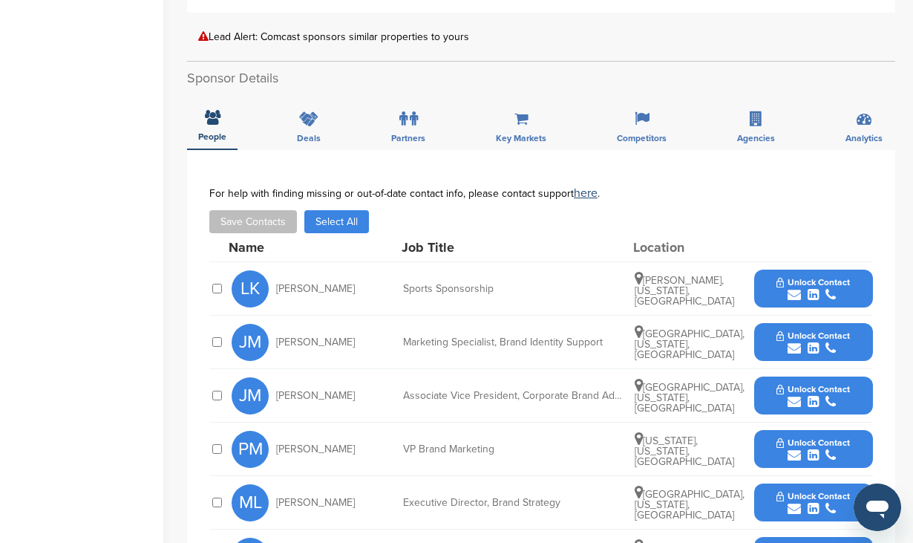
scroll to position [475, 0]
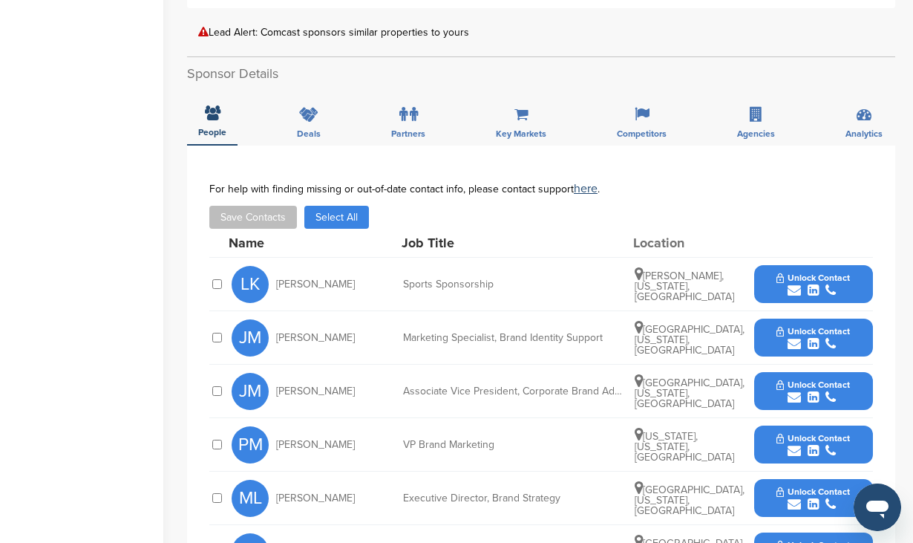
click at [770, 262] on button "Unlock Contact" at bounding box center [813, 284] width 109 height 45
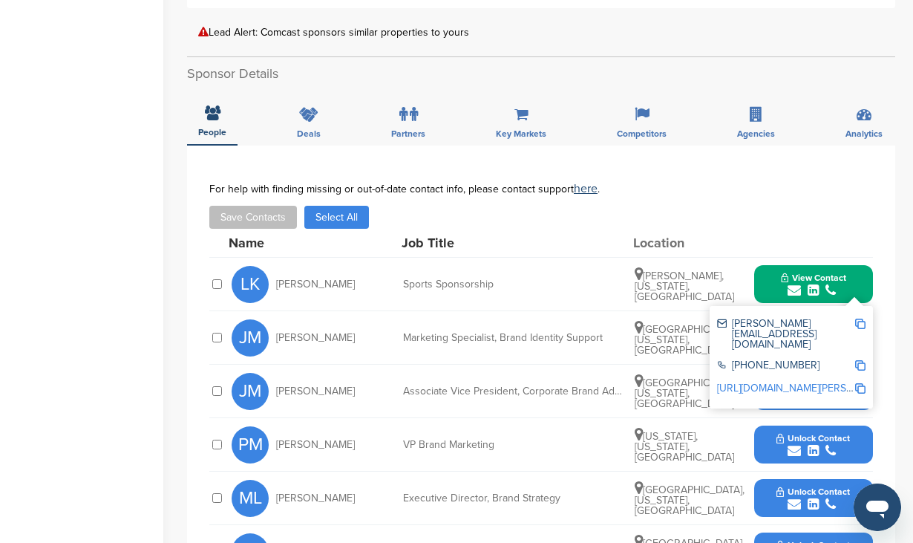
click at [785, 206] on div "Save Contacts Select All" at bounding box center [541, 217] width 664 height 23
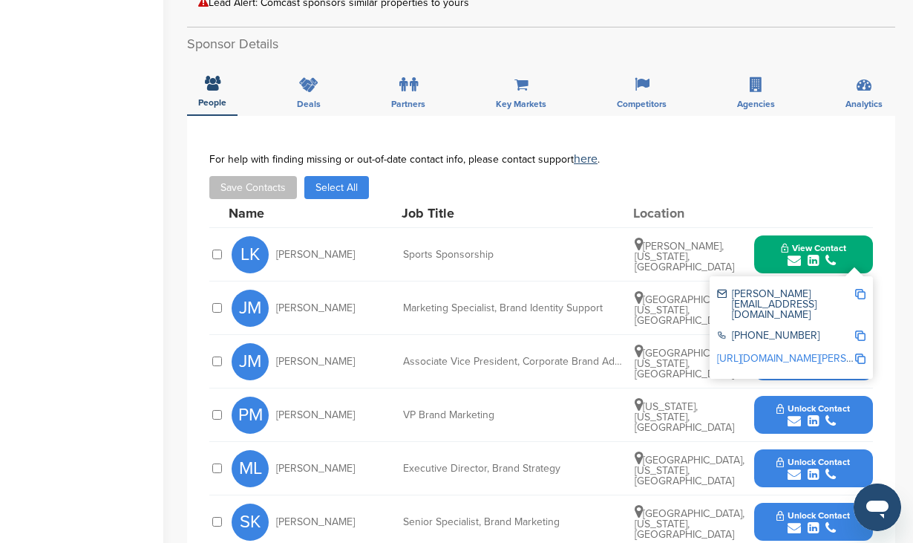
scroll to position [535, 0]
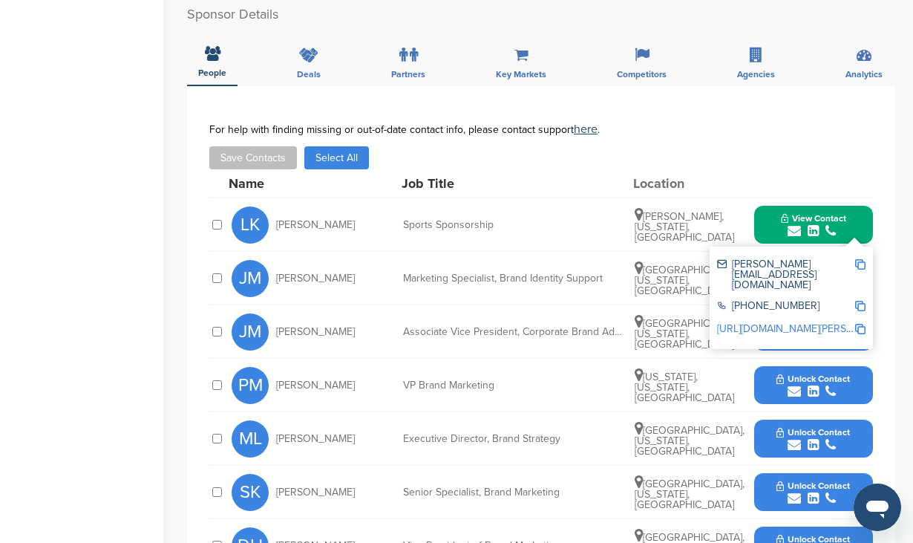
click at [887, 221] on div "**********" at bounding box center [541, 433] width 708 height 695
click at [863, 259] on img at bounding box center [860, 264] width 10 height 10
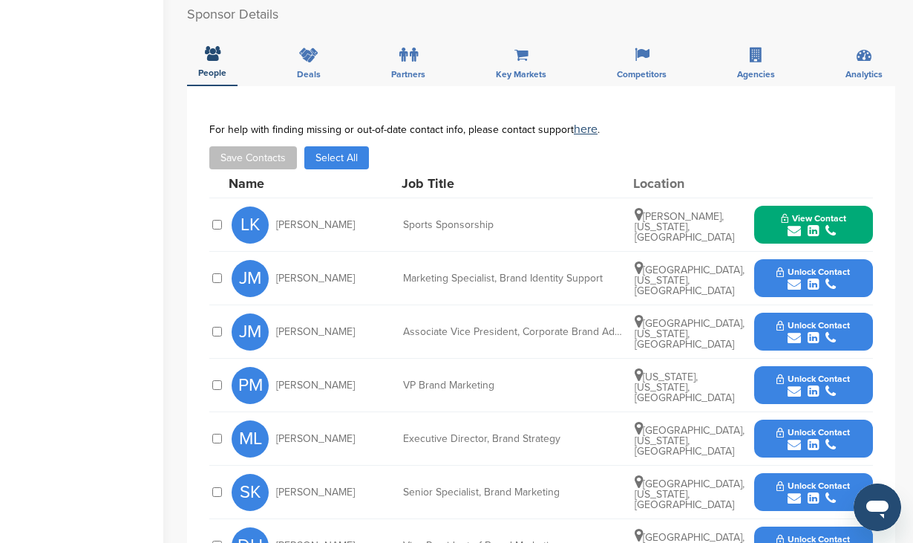
click at [771, 256] on button "Unlock Contact" at bounding box center [813, 278] width 109 height 45
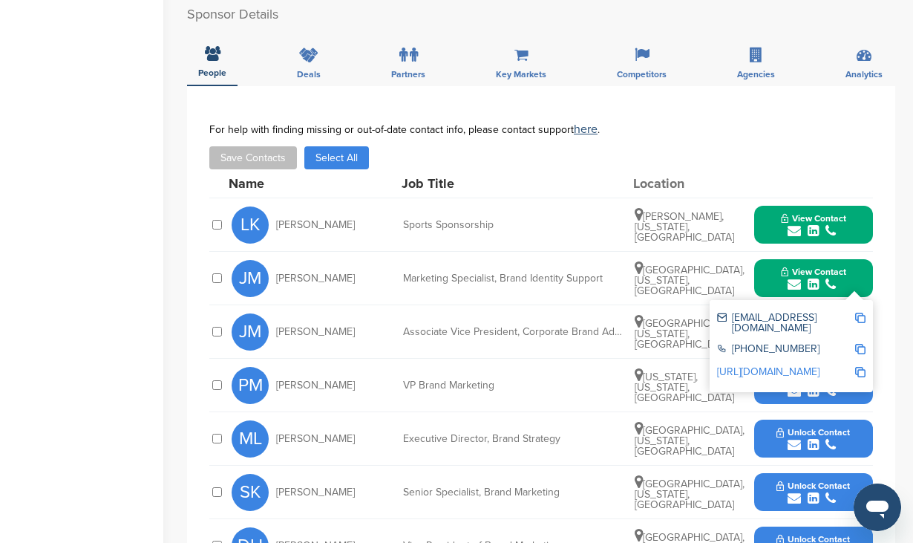
click at [842, 213] on span "View Contact" at bounding box center [813, 218] width 65 height 10
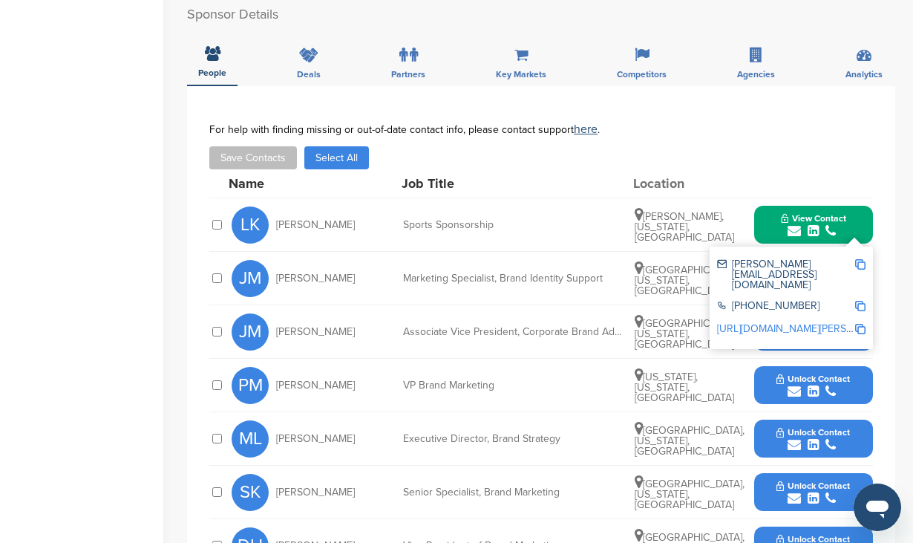
click at [860, 259] on img at bounding box center [860, 264] width 10 height 10
click at [673, 86] on div "**********" at bounding box center [541, 433] width 708 height 695
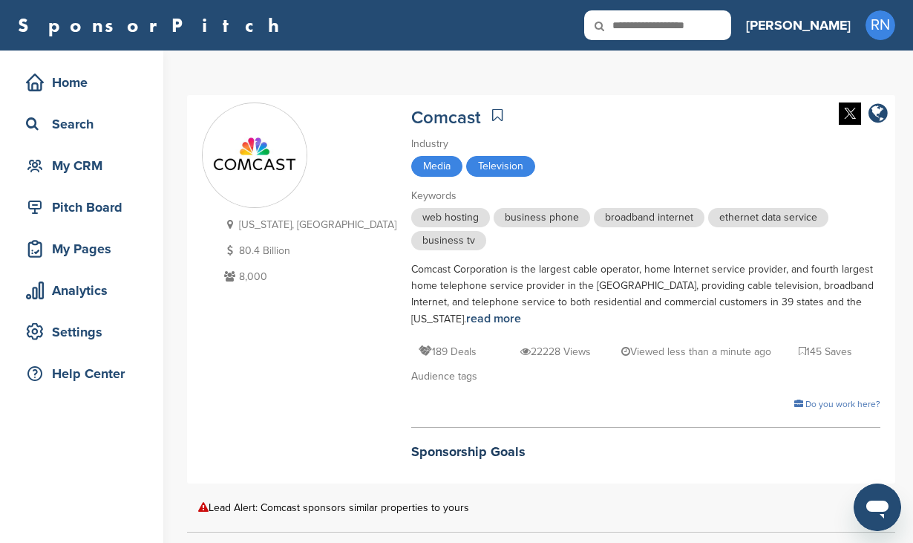
click at [726, 26] on input "text" at bounding box center [657, 25] width 147 height 30
type input "********"
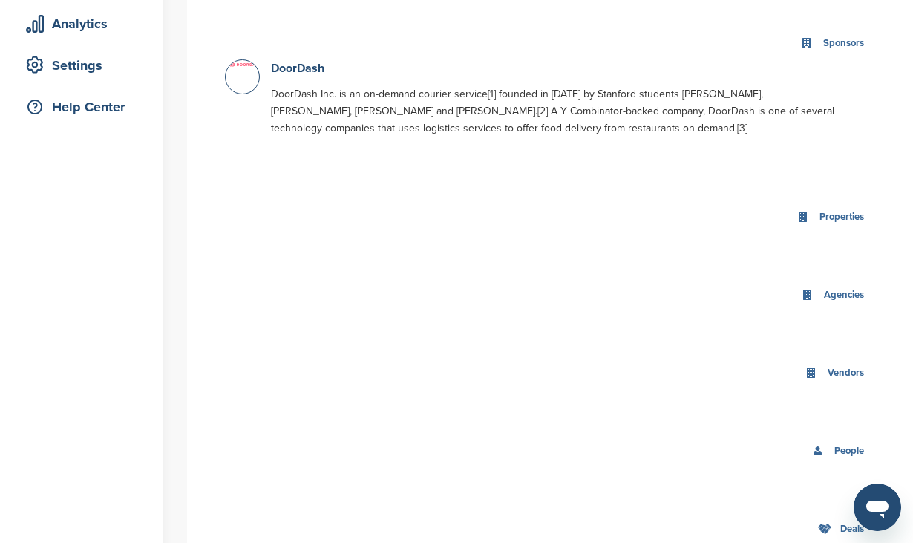
scroll to position [267, 0]
click at [298, 73] on link "DoorDash" at bounding box center [297, 67] width 53 height 15
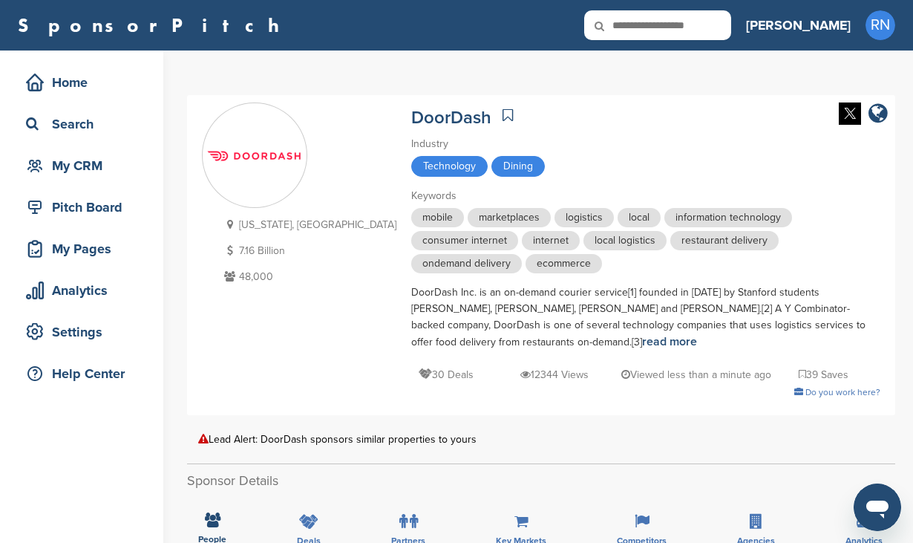
click at [525, 175] on div "Technology Dining" at bounding box center [645, 168] width 469 height 24
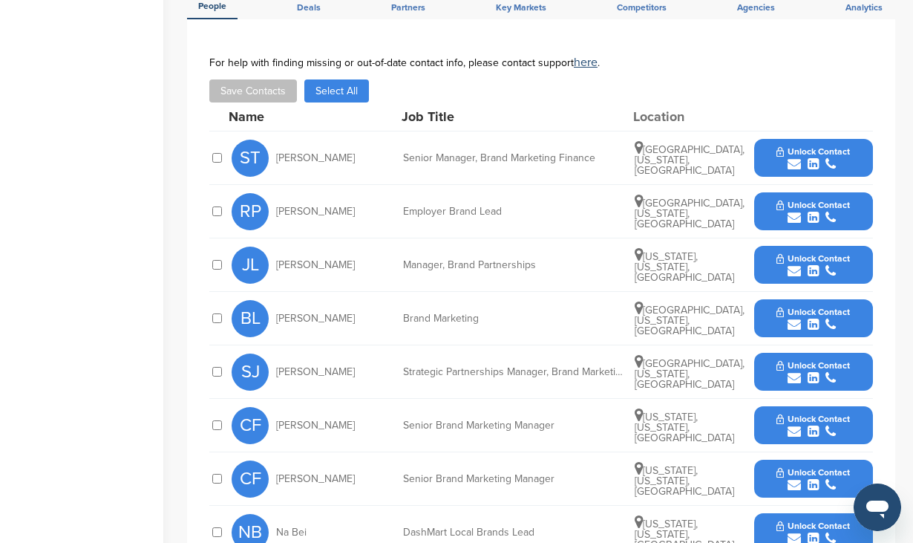
scroll to position [535, 0]
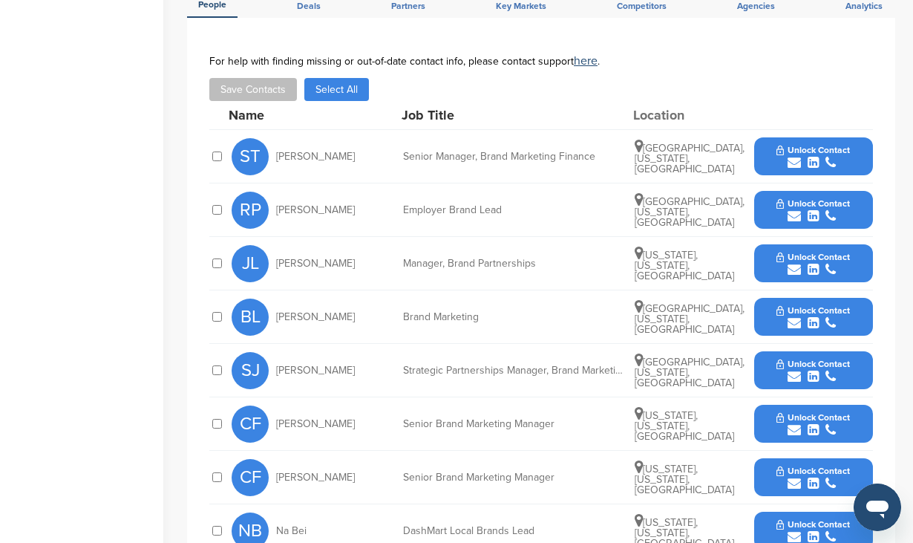
click at [774, 241] on button "Unlock Contact" at bounding box center [813, 263] width 109 height 45
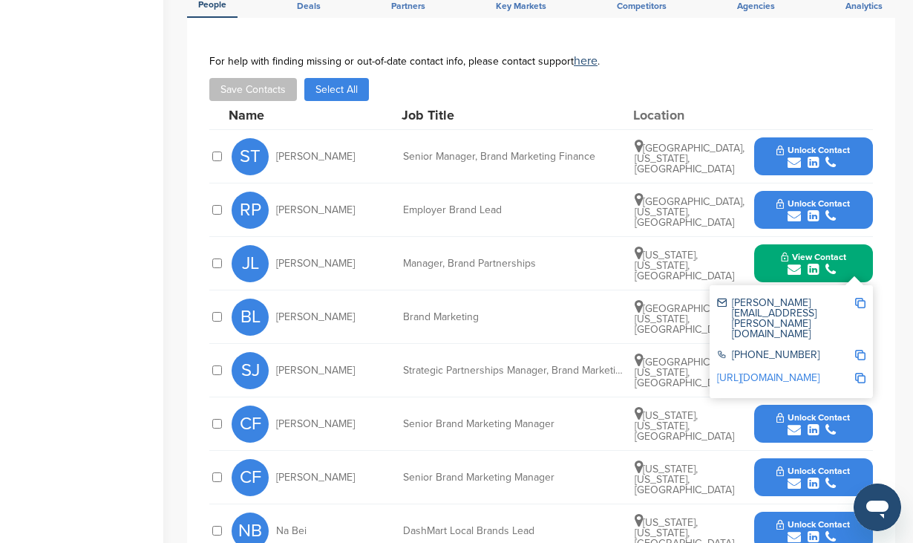
click at [863, 298] on img at bounding box center [860, 303] width 10 height 10
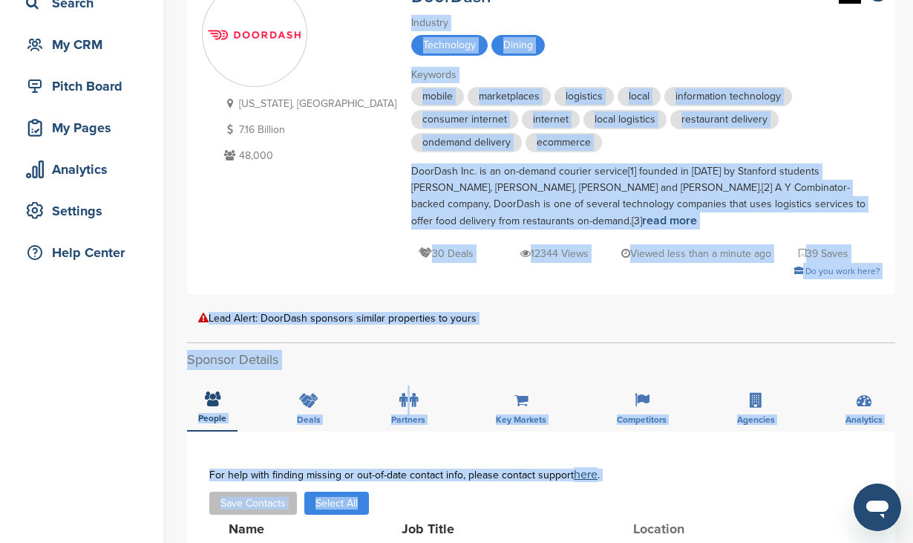
scroll to position [0, 0]
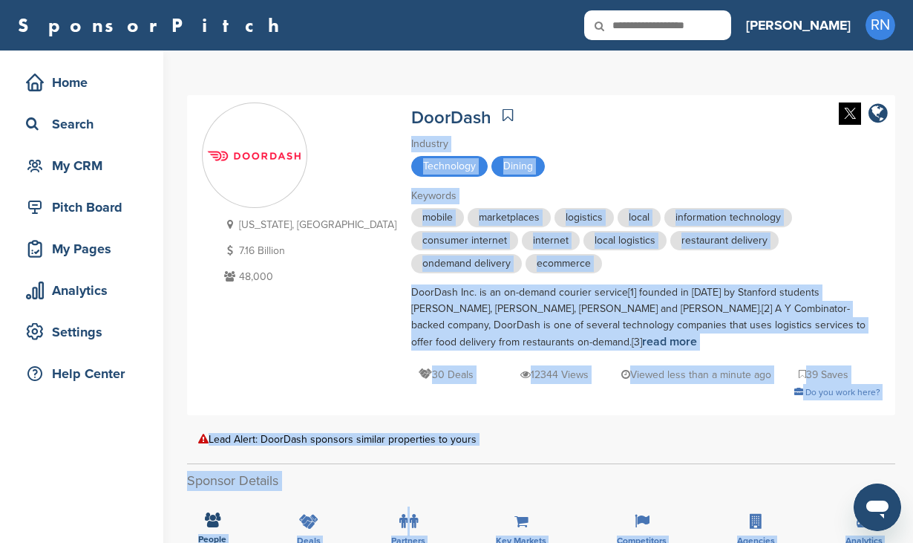
drag, startPoint x: 572, startPoint y: 50, endPoint x: 544, endPoint y: 131, distance: 85.0
click at [519, 167] on div "Technology Dining" at bounding box center [645, 168] width 469 height 24
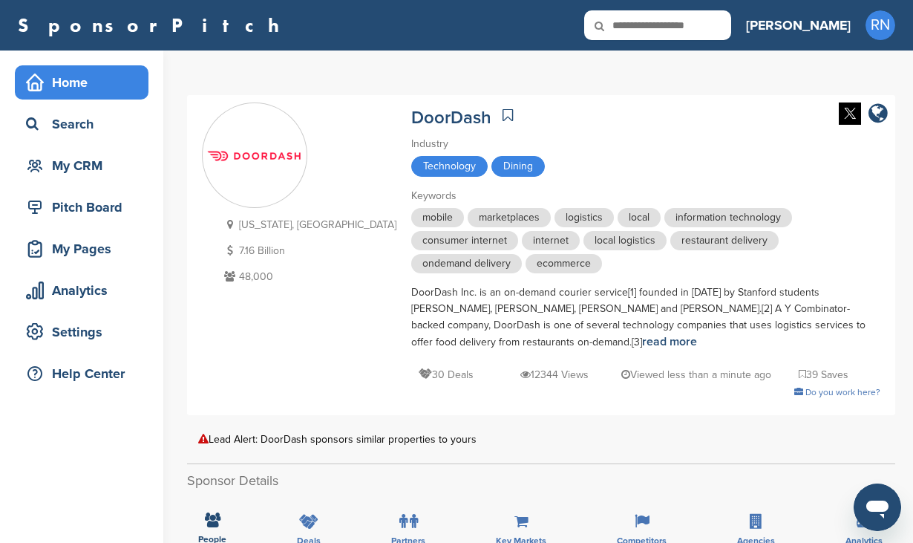
click at [93, 84] on div "Home" at bounding box center [85, 82] width 126 height 27
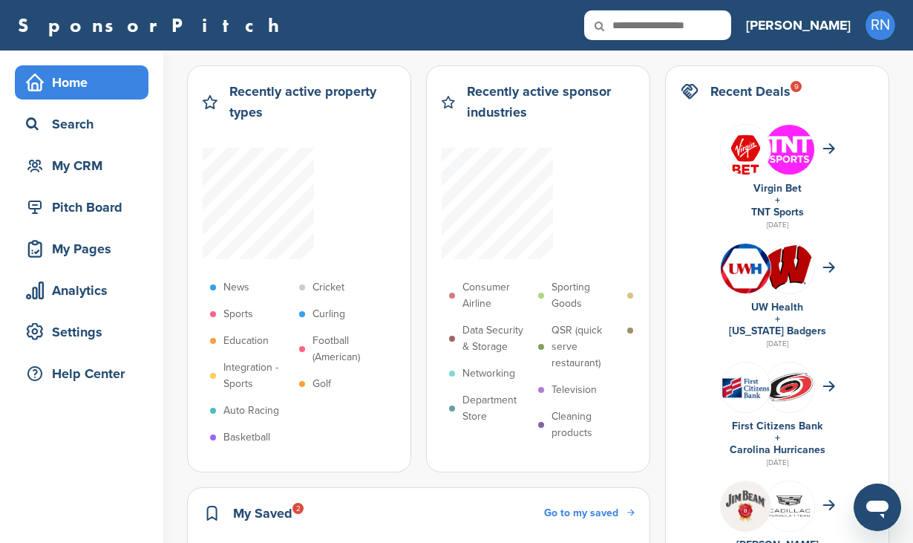
click at [635, 29] on icon at bounding box center [609, 25] width 50 height 31
click at [635, 30] on icon at bounding box center [609, 25] width 50 height 31
click at [635, 24] on icon at bounding box center [609, 25] width 50 height 31
click at [635, 26] on icon at bounding box center [609, 25] width 50 height 31
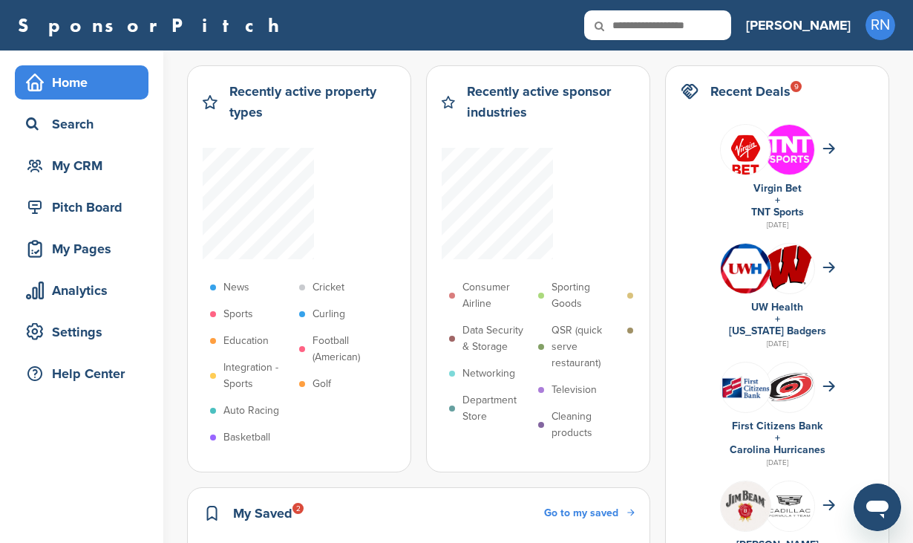
click at [731, 30] on input "text" at bounding box center [657, 25] width 147 height 30
type input "*********"
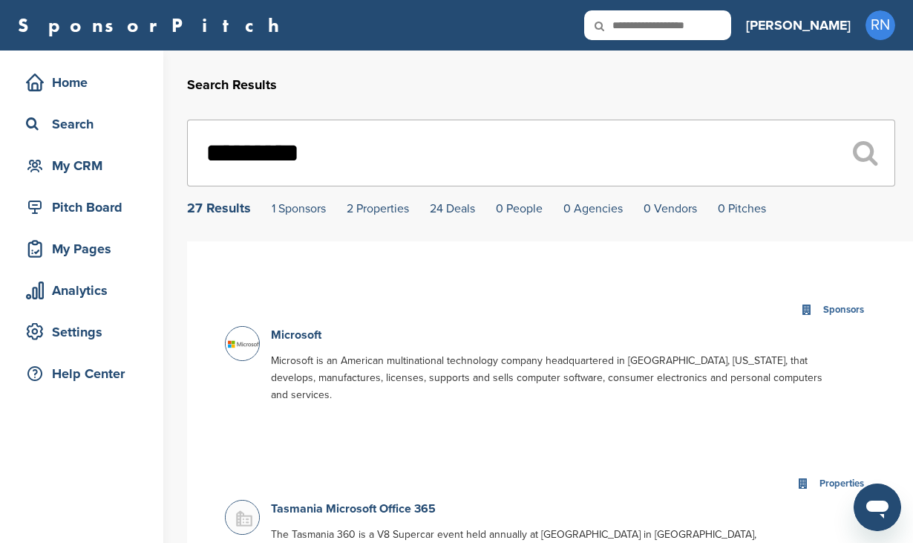
click at [762, 310] on div "Sponsors" at bounding box center [550, 310] width 650 height 32
click at [295, 339] on link "Microsoft" at bounding box center [296, 334] width 50 height 15
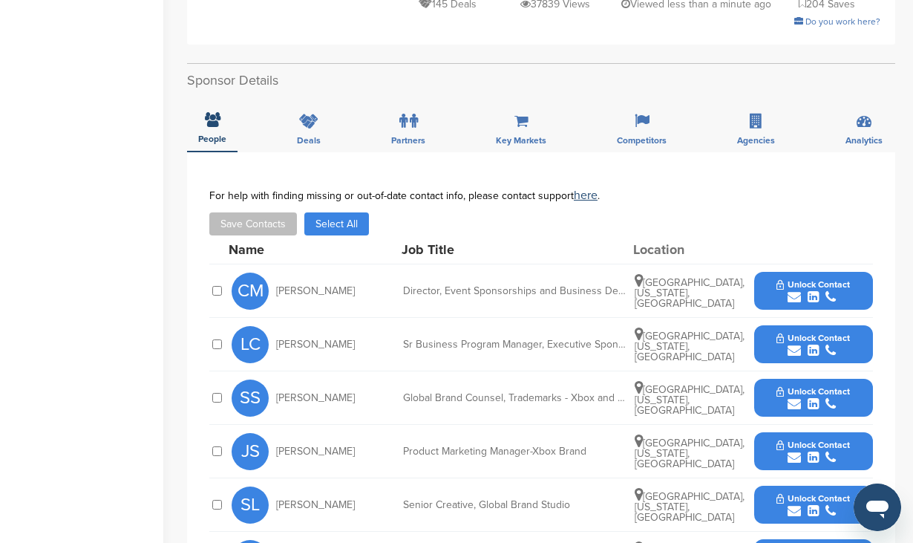
scroll to position [445, 0]
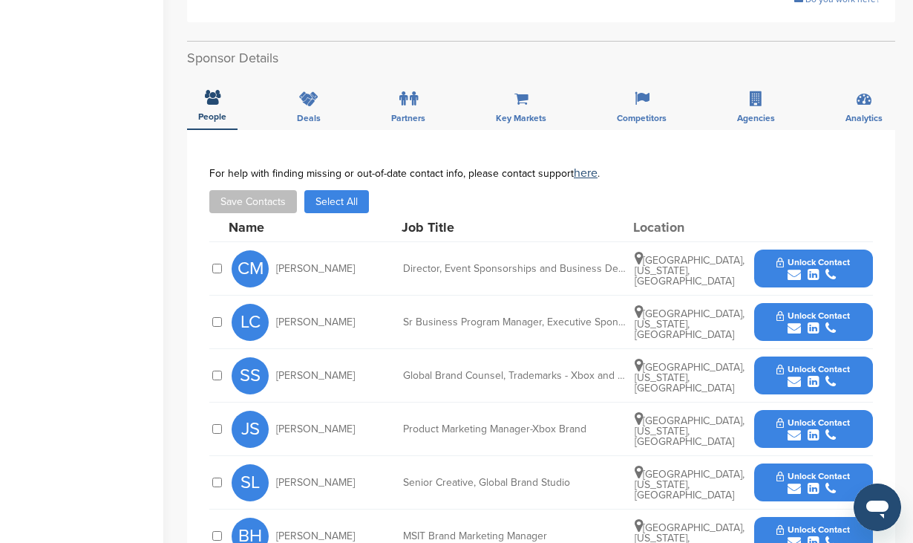
click at [779, 268] on div "submit" at bounding box center [813, 275] width 73 height 14
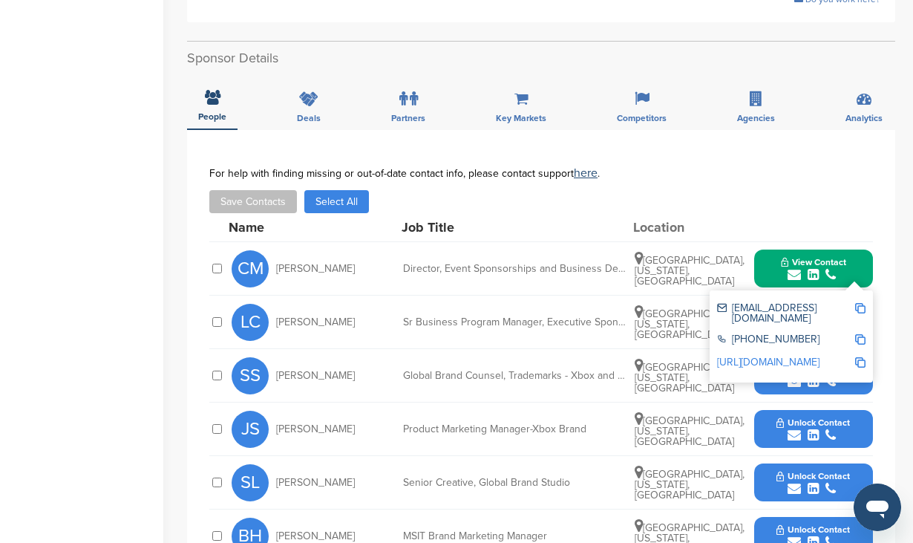
click at [793, 220] on div at bounding box center [813, 226] width 119 height 13
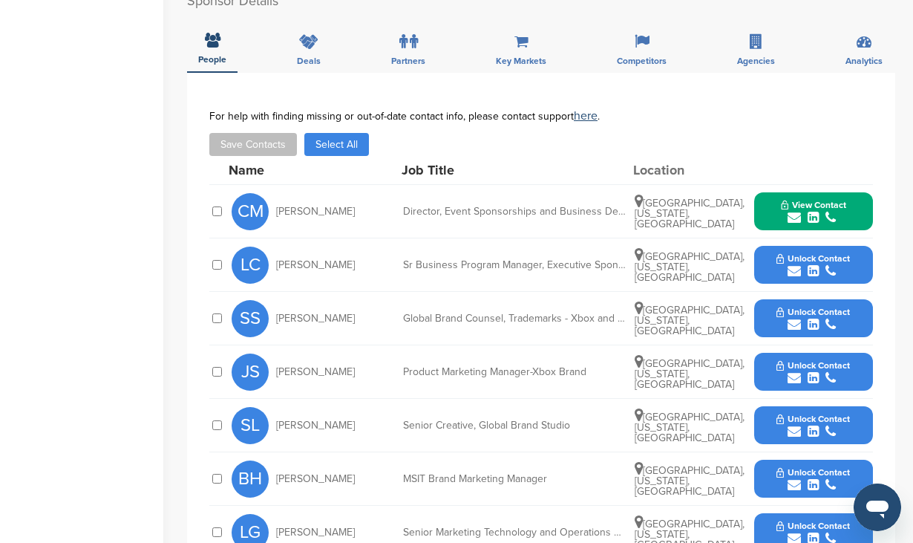
scroll to position [505, 0]
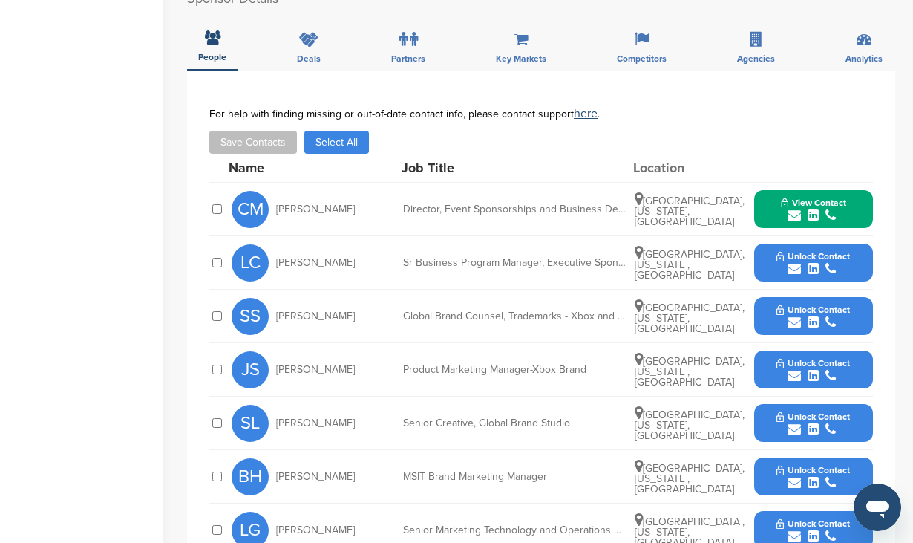
click at [769, 245] on button "Unlock Contact" at bounding box center [813, 263] width 109 height 45
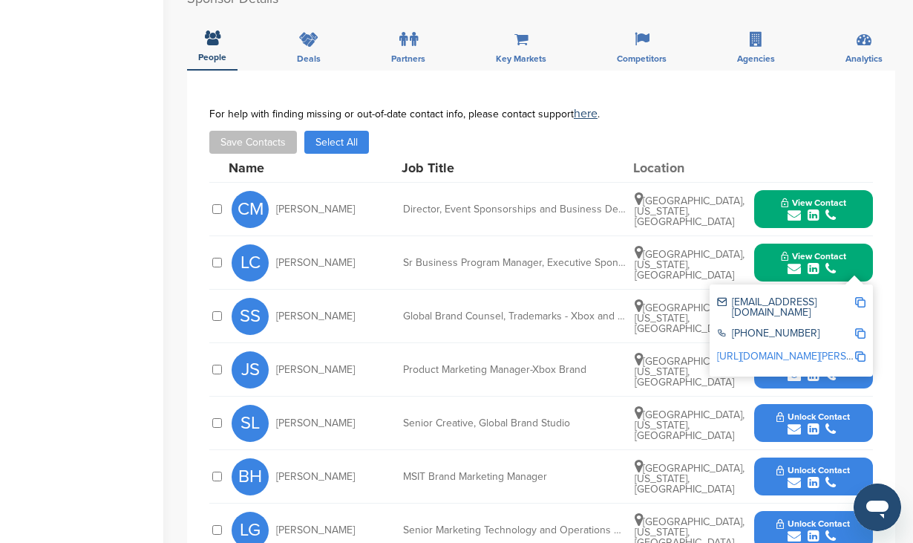
click at [883, 366] on div "**********" at bounding box center [541, 418] width 708 height 695
click at [773, 354] on button "Unlock Contact" at bounding box center [813, 369] width 109 height 45
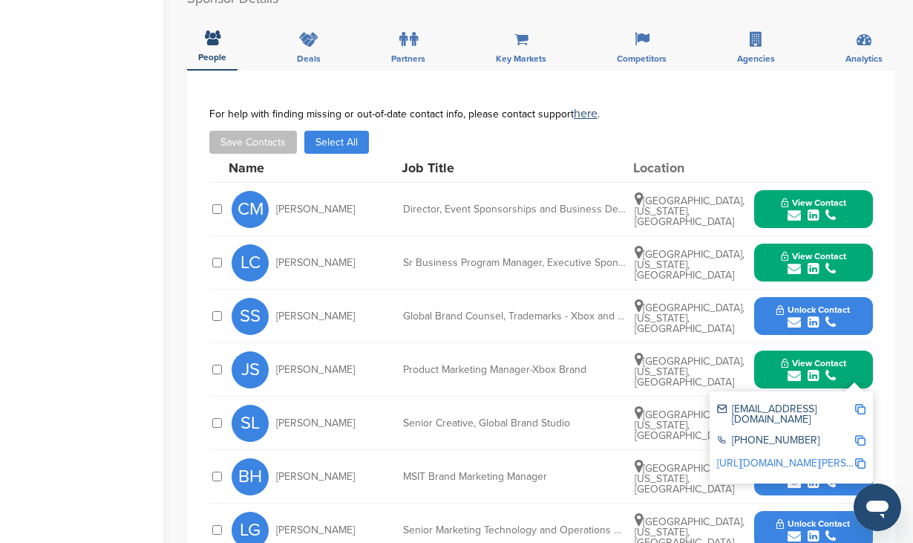
click at [514, 108] on div "For help with finding missing or out-of-date contact info, please contact suppo…" at bounding box center [541, 131] width 664 height 46
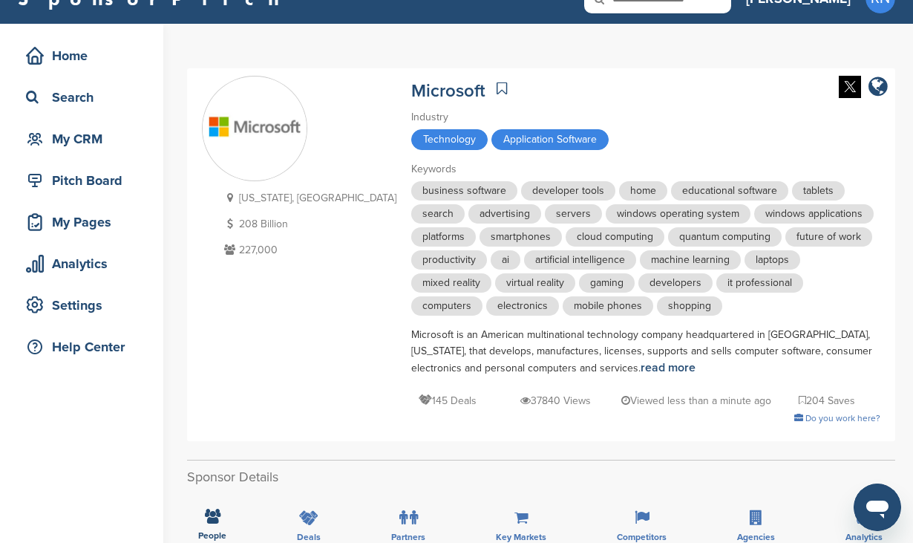
scroll to position [30, 0]
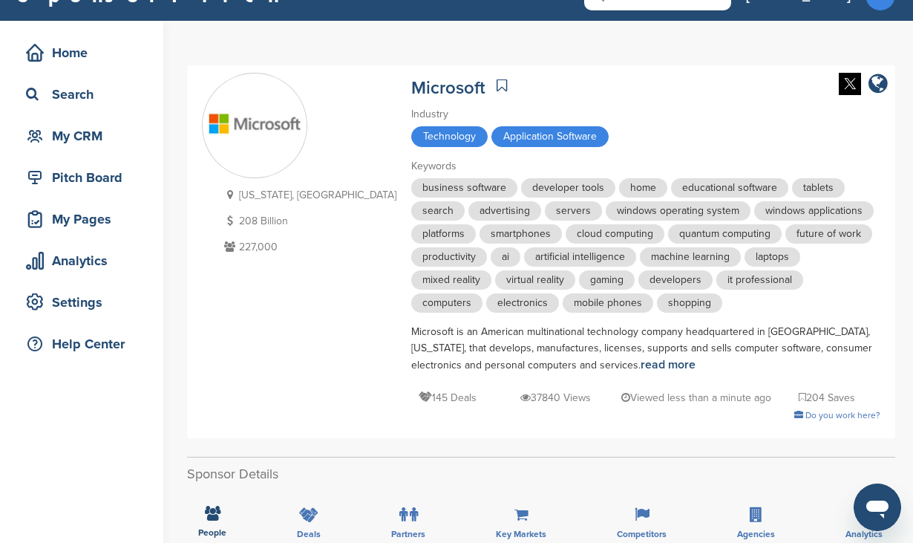
click at [540, 98] on div "Microsoft" at bounding box center [645, 86] width 469 height 26
click at [558, 114] on div "Industry" at bounding box center [645, 114] width 469 height 16
click at [484, 85] on div "Microsoft" at bounding box center [645, 86] width 469 height 26
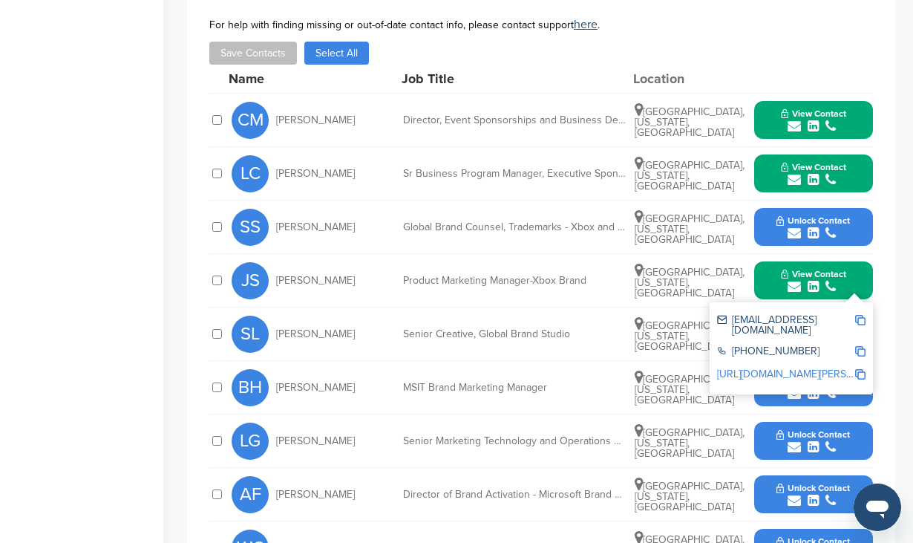
scroll to position [624, 0]
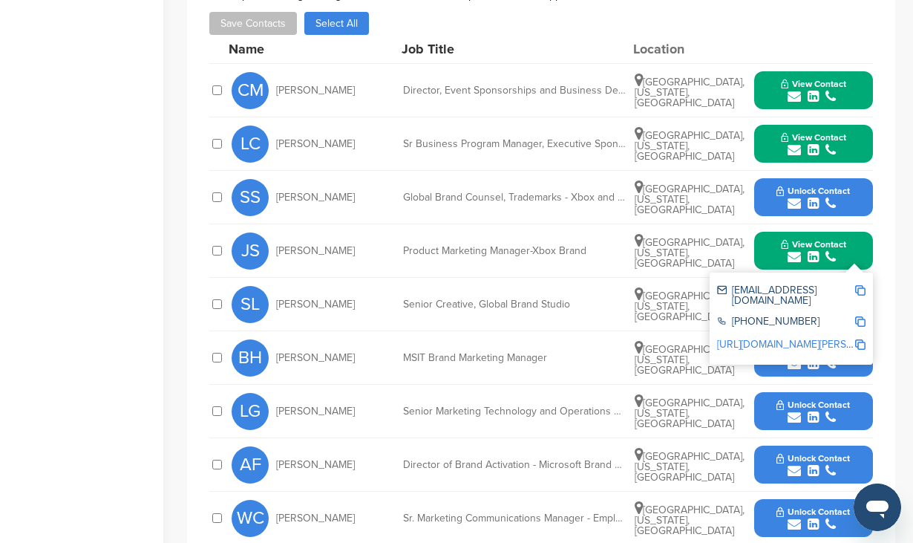
click at [894, 292] on div "**********" at bounding box center [541, 299] width 708 height 695
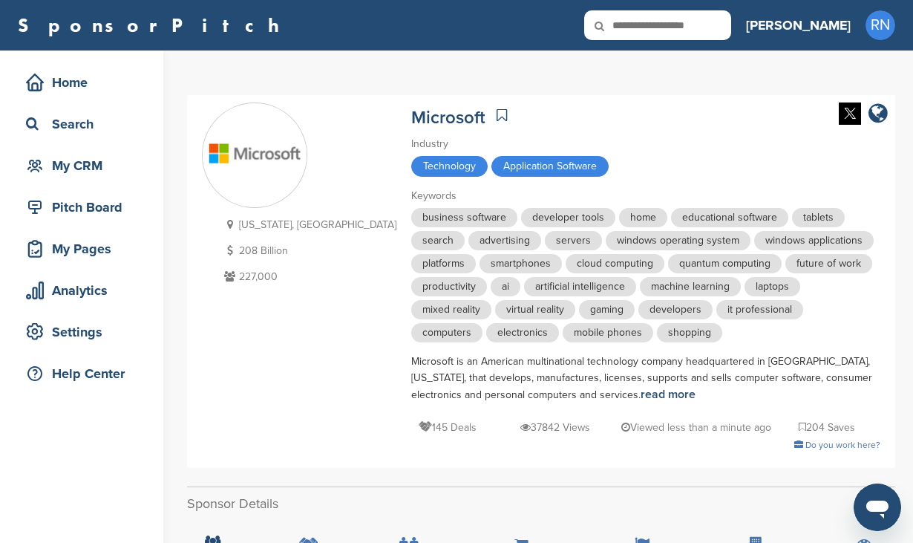
click at [84, 30] on link "SponsorPitch" at bounding box center [153, 25] width 271 height 19
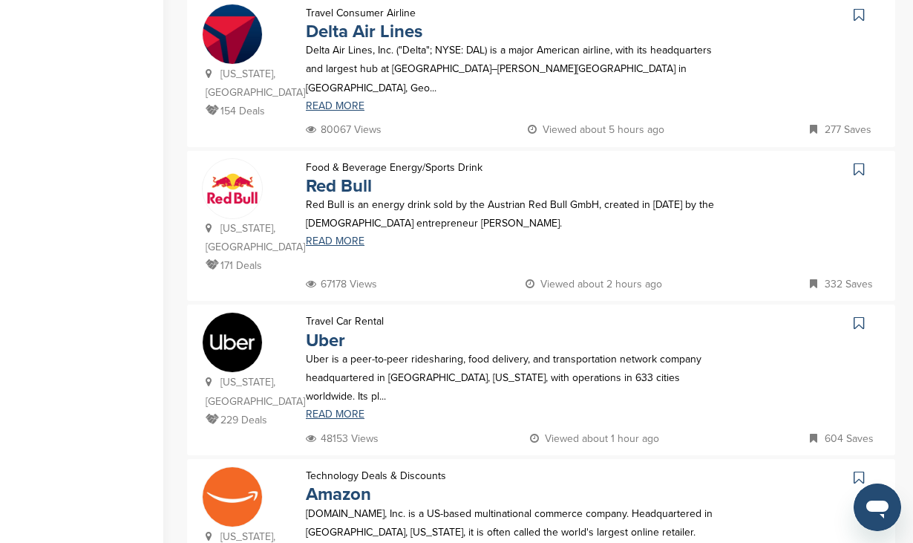
scroll to position [535, 0]
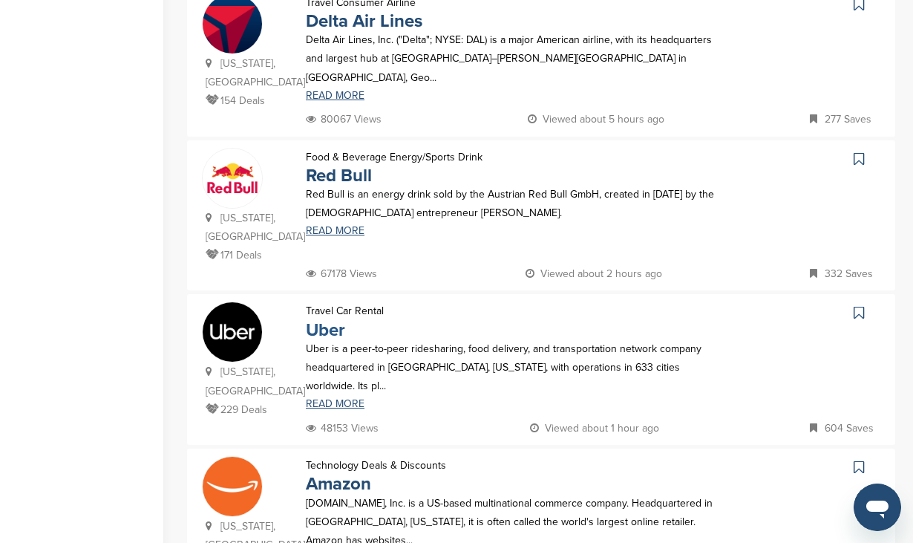
click at [321, 319] on link "Uber" at bounding box center [325, 330] width 39 height 22
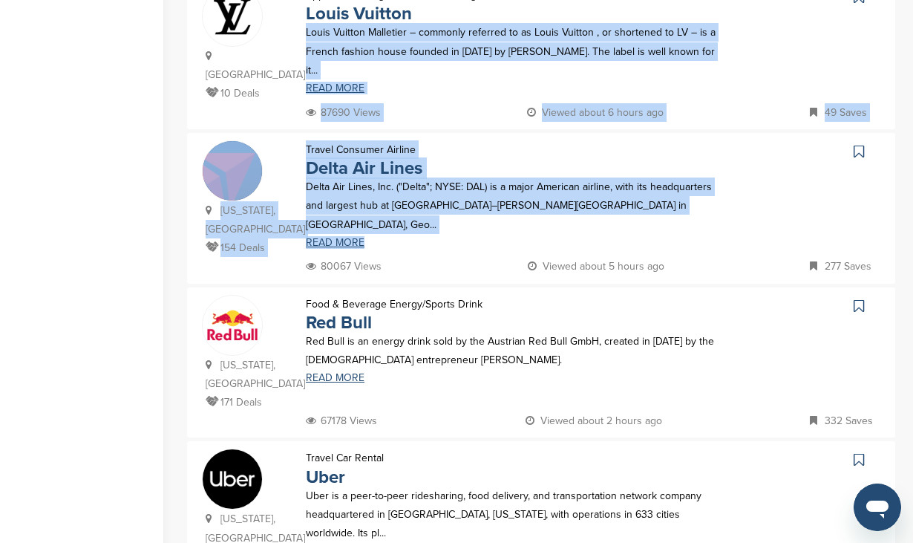
scroll to position [0, 0]
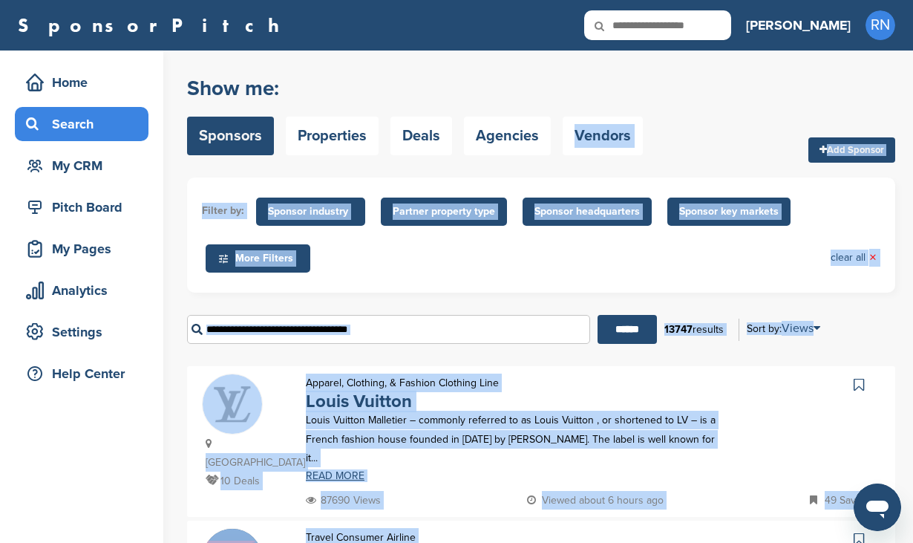
drag, startPoint x: 569, startPoint y: 72, endPoint x: 578, endPoint y: 111, distance: 40.3
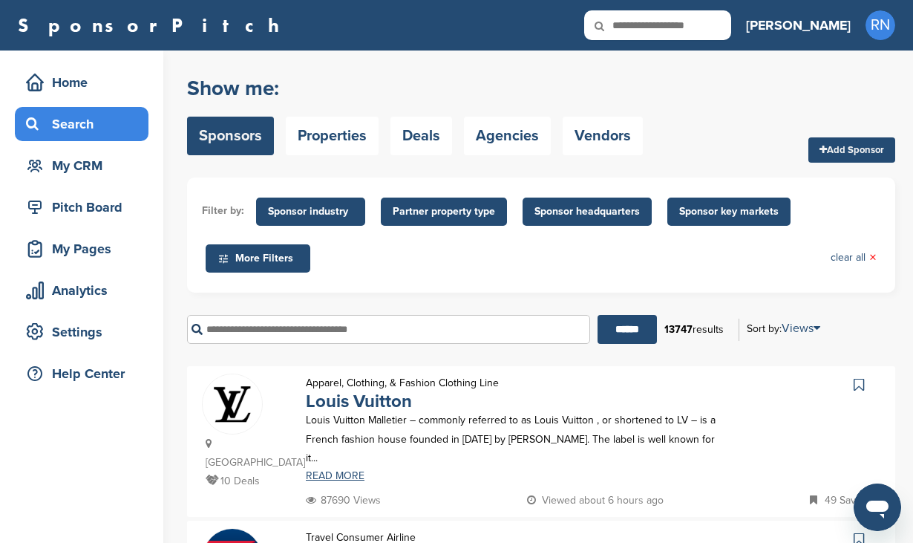
click at [578, 94] on h2 "Show me:" at bounding box center [415, 88] width 456 height 27
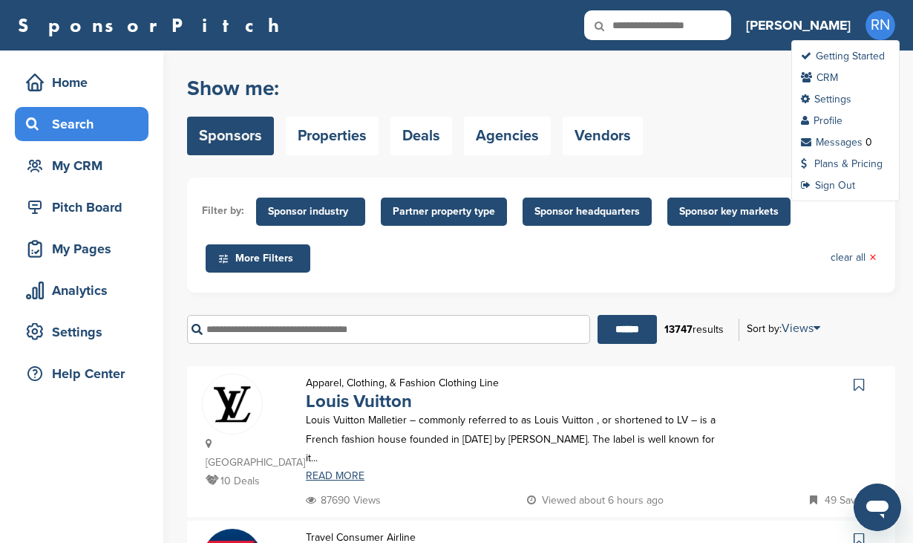
click at [889, 15] on span "RN" at bounding box center [881, 25] width 30 height 30
click at [829, 188] on link "Sign Out" at bounding box center [828, 185] width 54 height 13
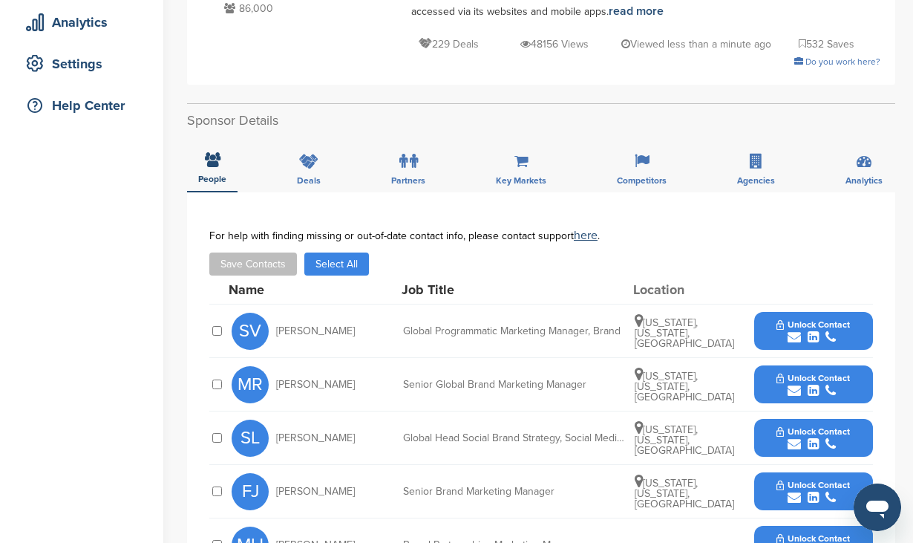
scroll to position [327, 0]
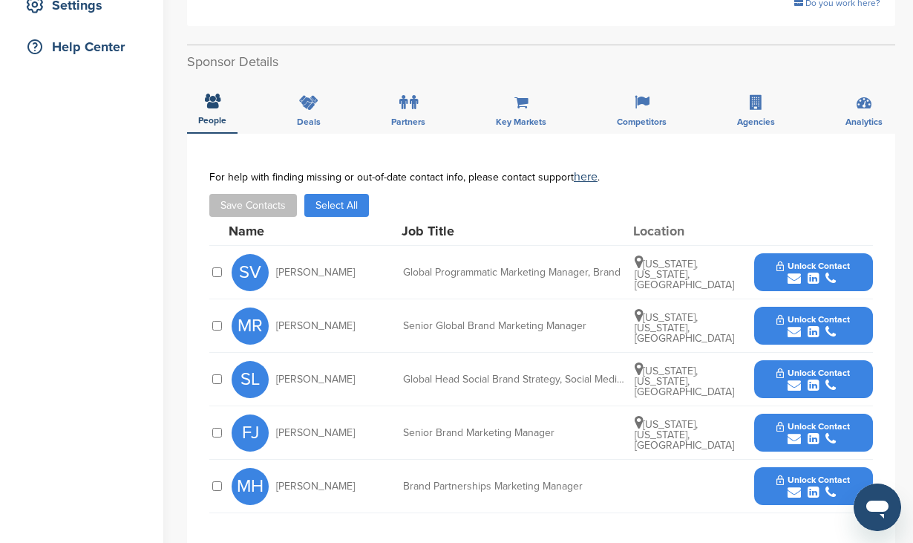
click at [776, 269] on button "Unlock Contact" at bounding box center [813, 272] width 109 height 45
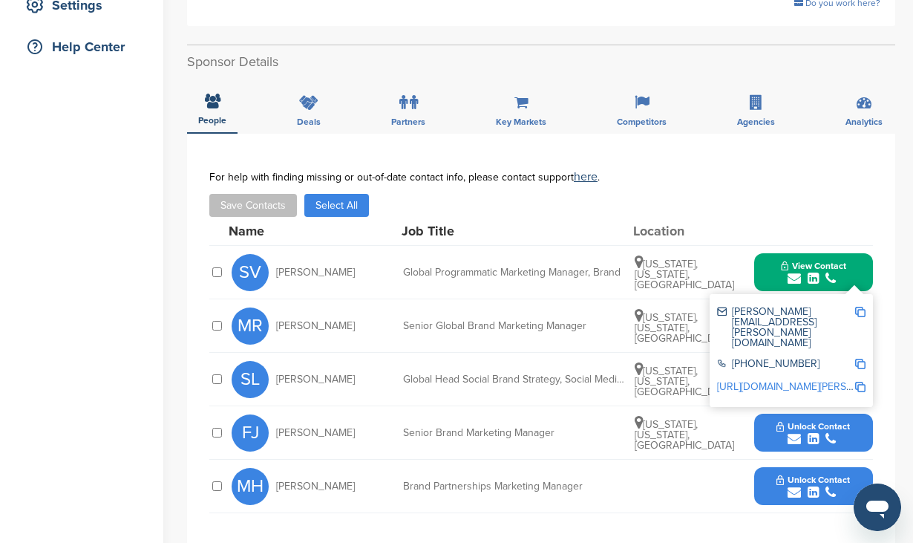
click at [861, 313] on img at bounding box center [860, 312] width 10 height 10
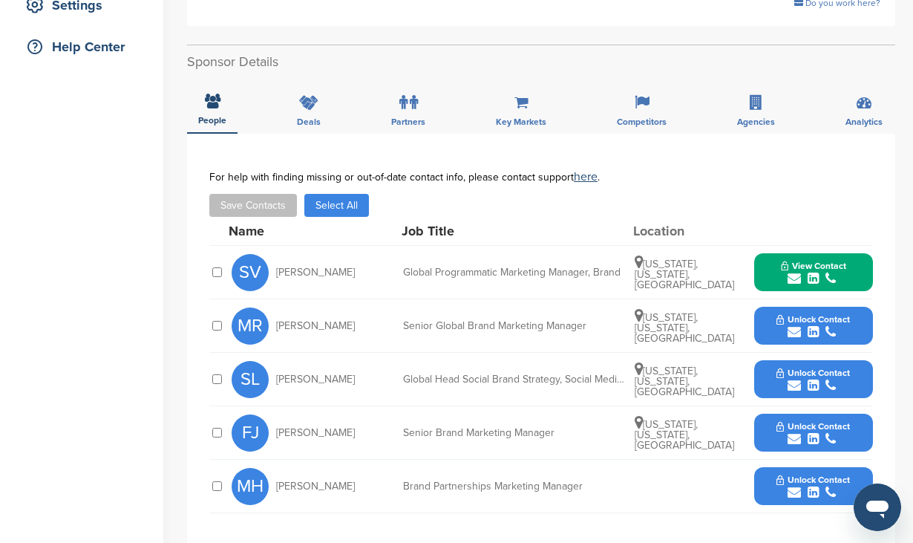
click at [774, 332] on button "Unlock Contact" at bounding box center [813, 326] width 109 height 45
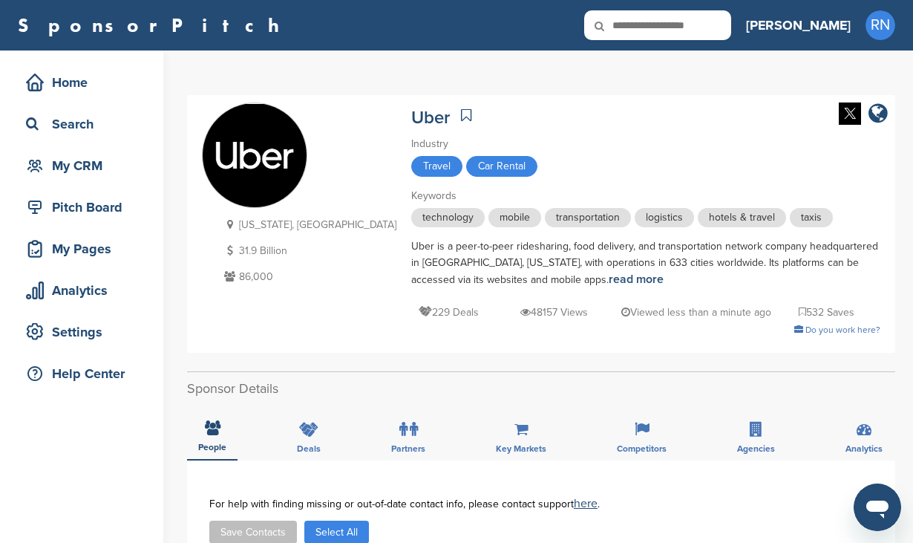
click at [716, 25] on input "text" at bounding box center [657, 25] width 147 height 30
type input "***"
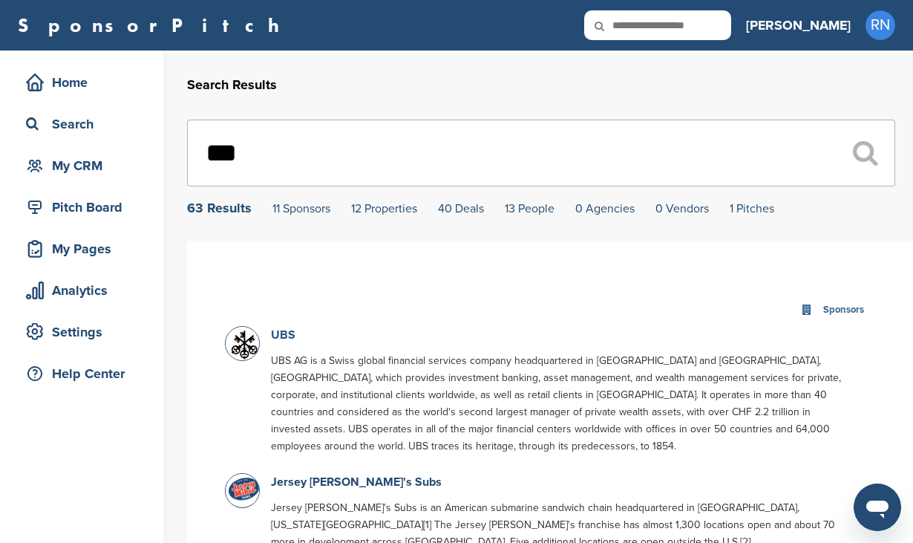
click at [280, 338] on link "UBS" at bounding box center [283, 334] width 24 height 15
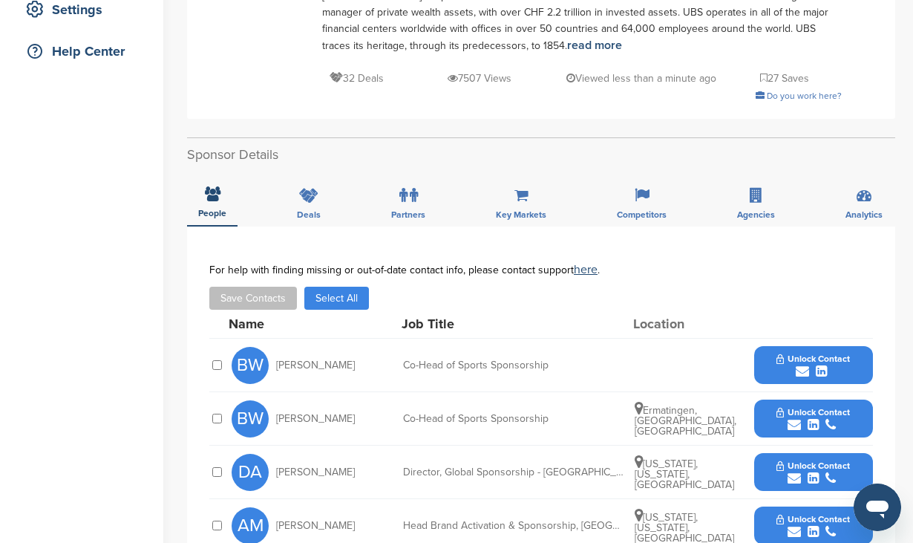
scroll to position [327, 0]
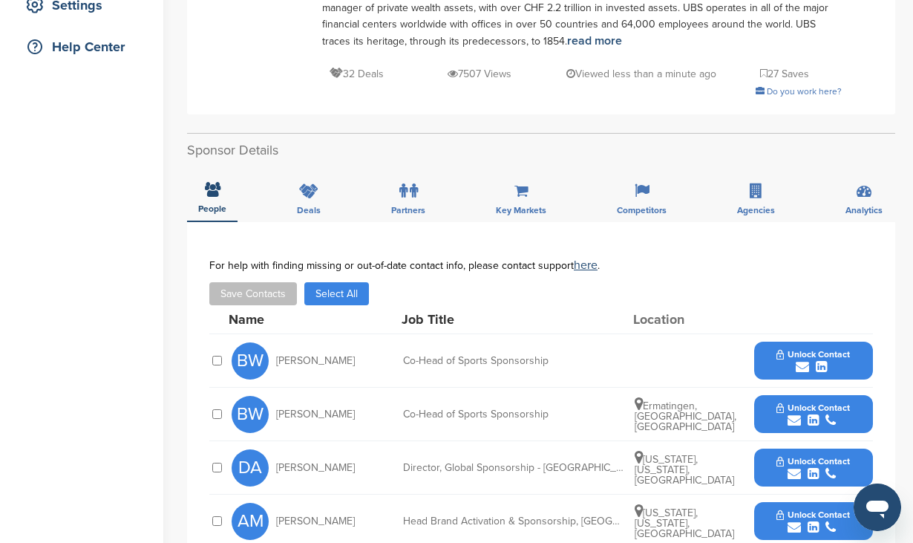
click at [782, 344] on button "Unlock Contact" at bounding box center [813, 361] width 109 height 45
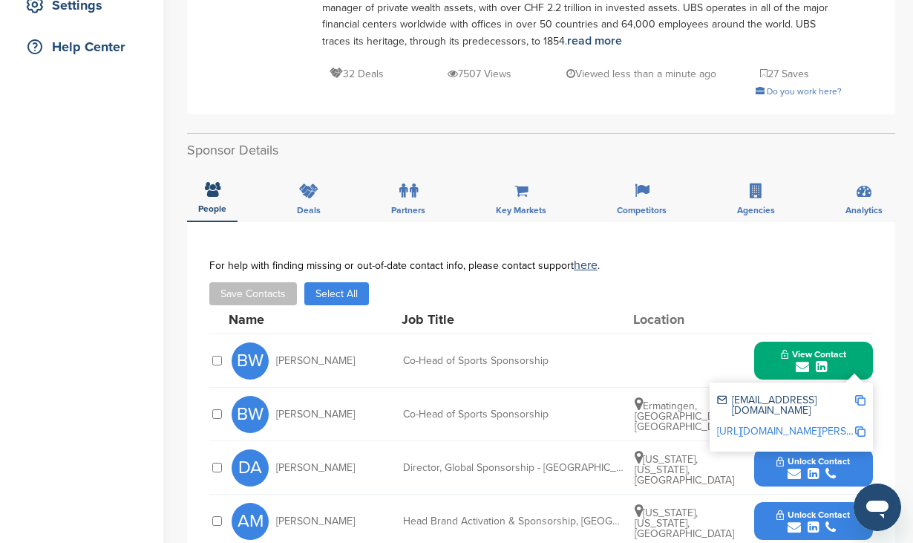
click at [860, 395] on img at bounding box center [860, 400] width 10 height 10
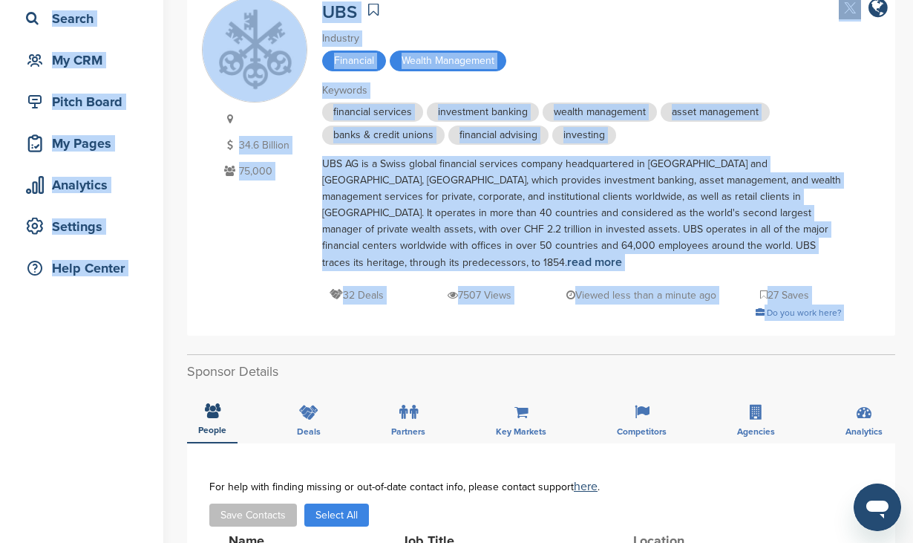
scroll to position [0, 0]
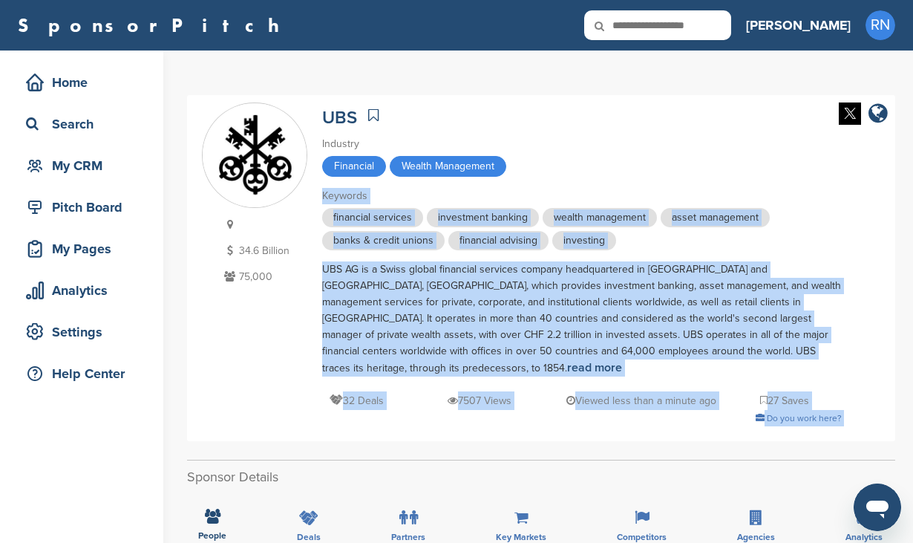
drag, startPoint x: 509, startPoint y: 117, endPoint x: 510, endPoint y: 182, distance: 65.3
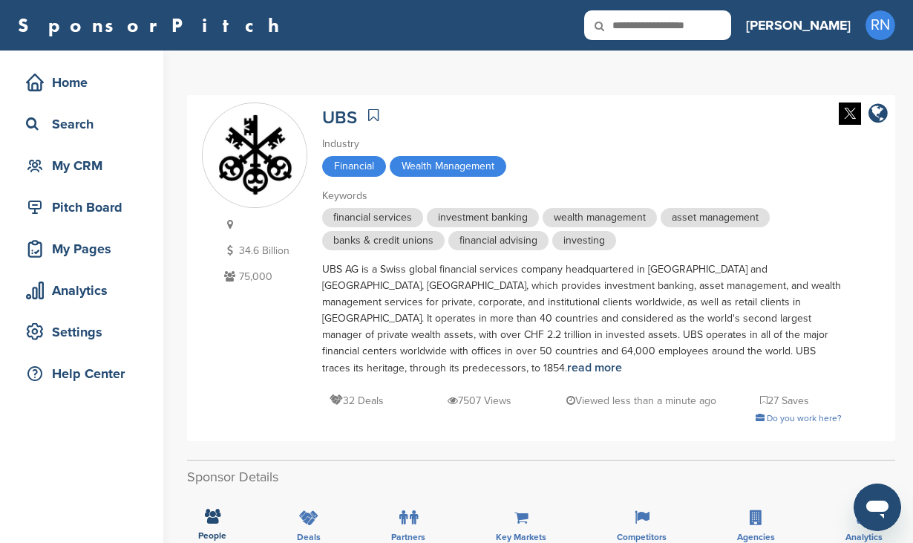
click at [532, 143] on div "Industry" at bounding box center [582, 144] width 520 height 16
